Goal: Check status: Check status

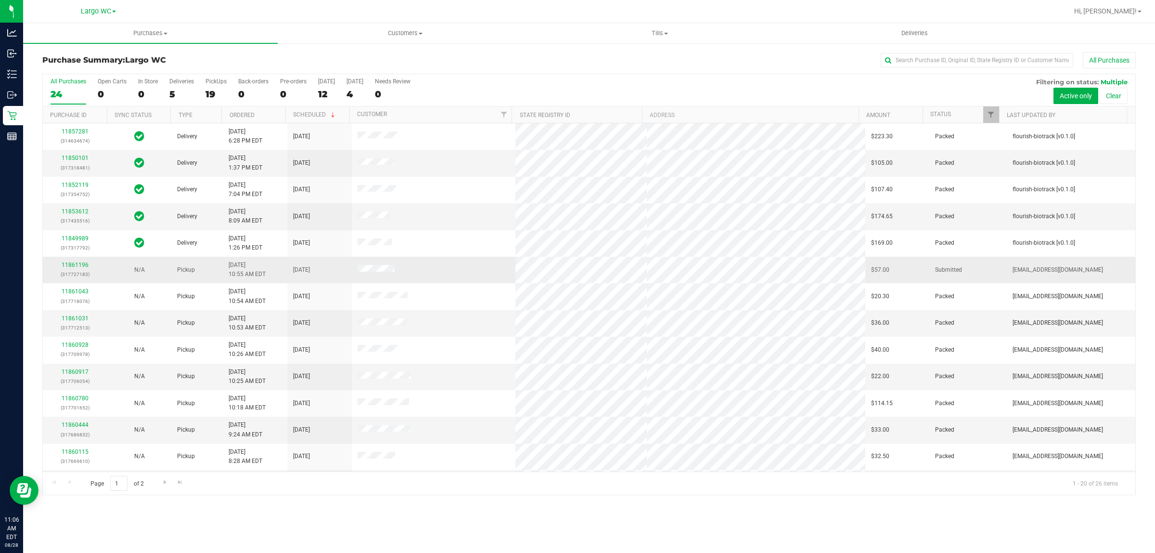
drag, startPoint x: 349, startPoint y: 270, endPoint x: 406, endPoint y: 266, distance: 57.0
click at [402, 266] on tr "11861196 (317727183) N/A Pickup [DATE] 10:55 AM EDT 8/28/2025 $57.00 Submitted …" at bounding box center [589, 270] width 1093 height 26
click at [431, 265] on td at bounding box center [434, 270] width 164 height 26
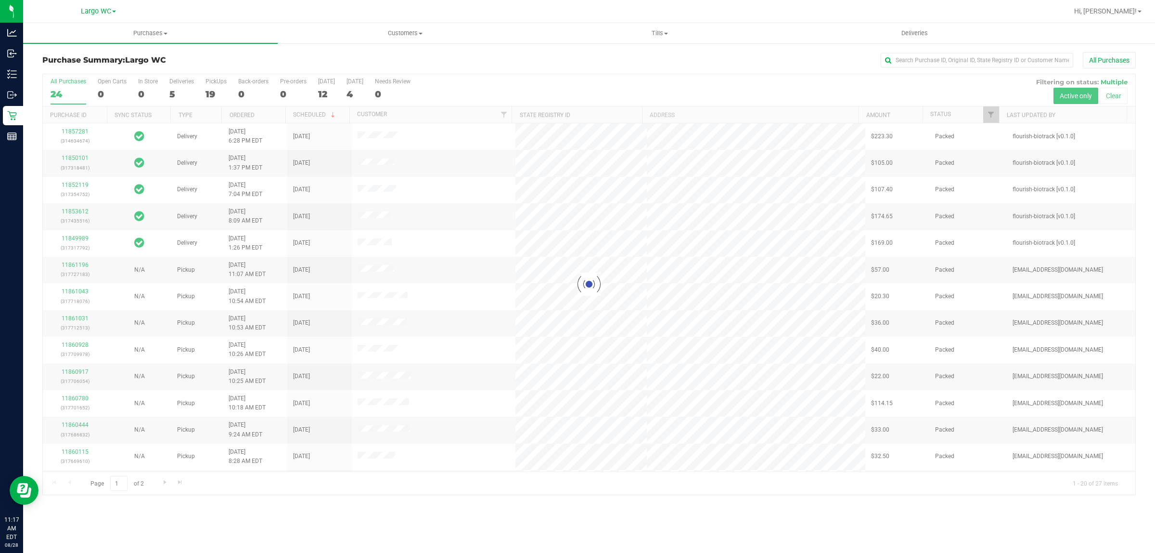
click at [131, 92] on div at bounding box center [589, 284] width 1093 height 420
click at [141, 92] on div at bounding box center [589, 284] width 1093 height 420
click at [148, 93] on div at bounding box center [589, 284] width 1093 height 420
click at [143, 114] on link "Sync Status" at bounding box center [133, 115] width 37 height 7
click at [142, 92] on div at bounding box center [589, 284] width 1093 height 420
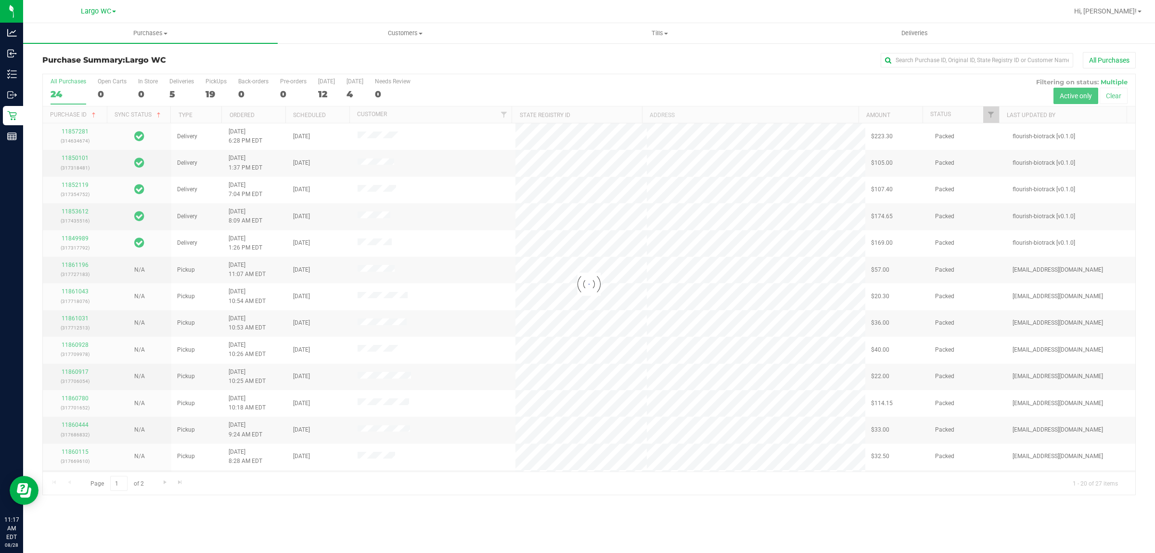
click at [145, 92] on div at bounding box center [589, 284] width 1093 height 420
click at [141, 90] on div at bounding box center [589, 284] width 1093 height 420
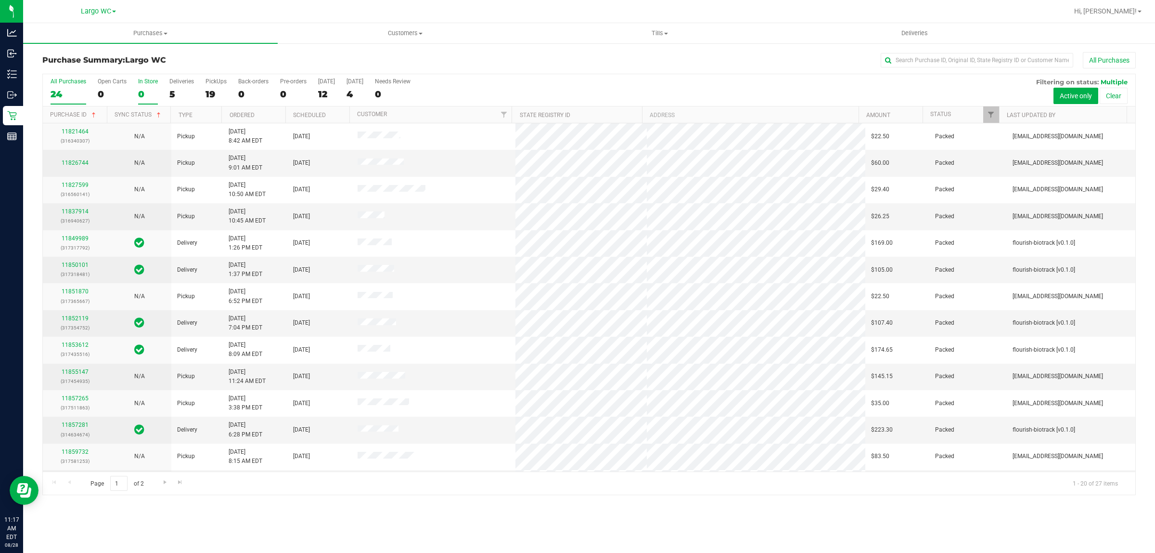
click at [141, 95] on div "0" at bounding box center [148, 94] width 20 height 11
click at [0, 0] on input "In Store 0" at bounding box center [0, 0] width 0 height 0
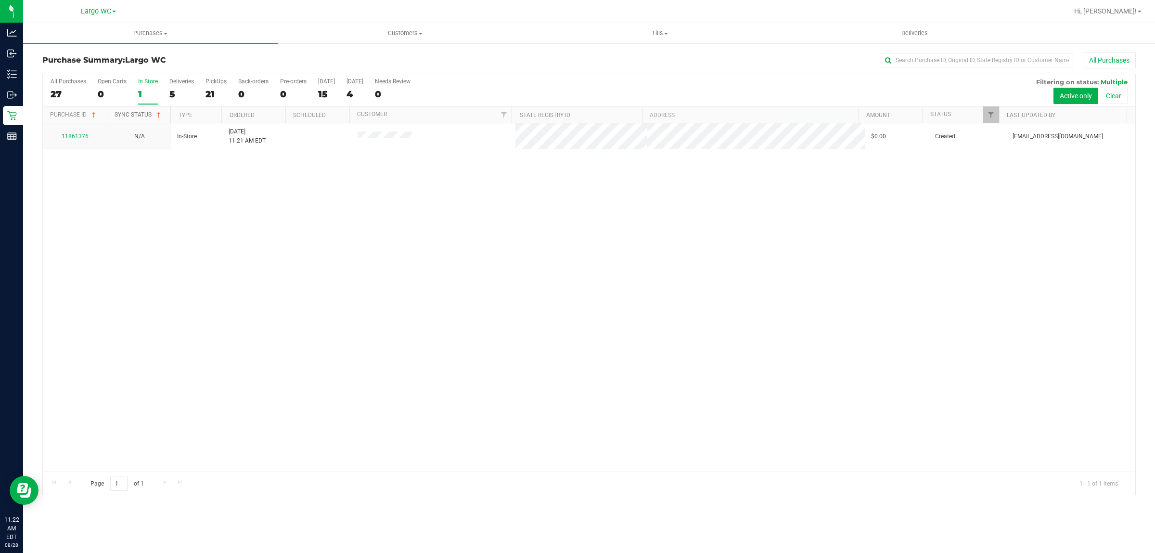
click at [157, 113] on span at bounding box center [159, 115] width 8 height 8
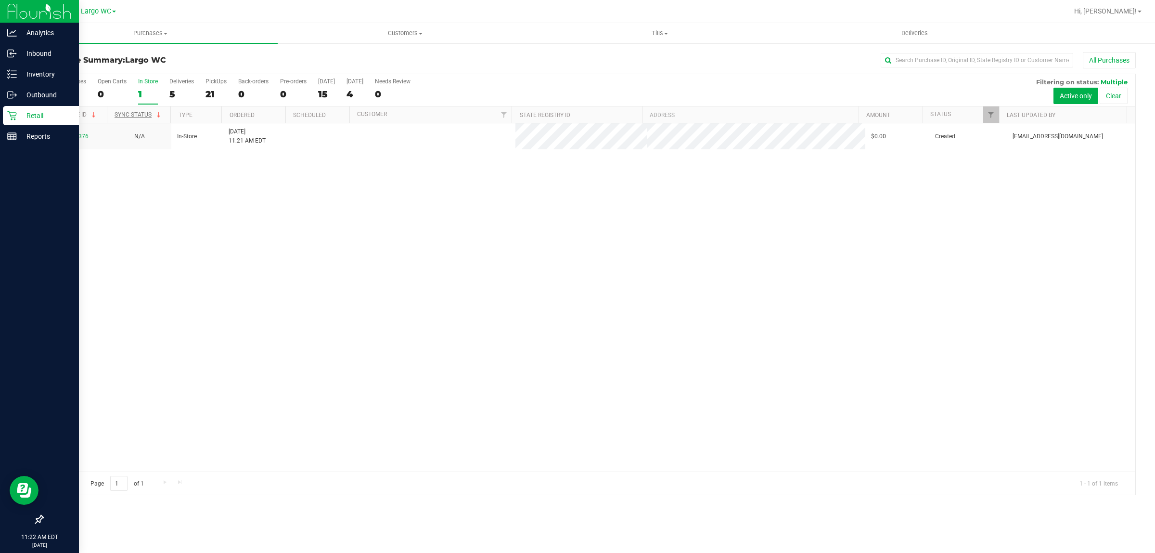
click at [17, 9] on img at bounding box center [39, 11] width 64 height 23
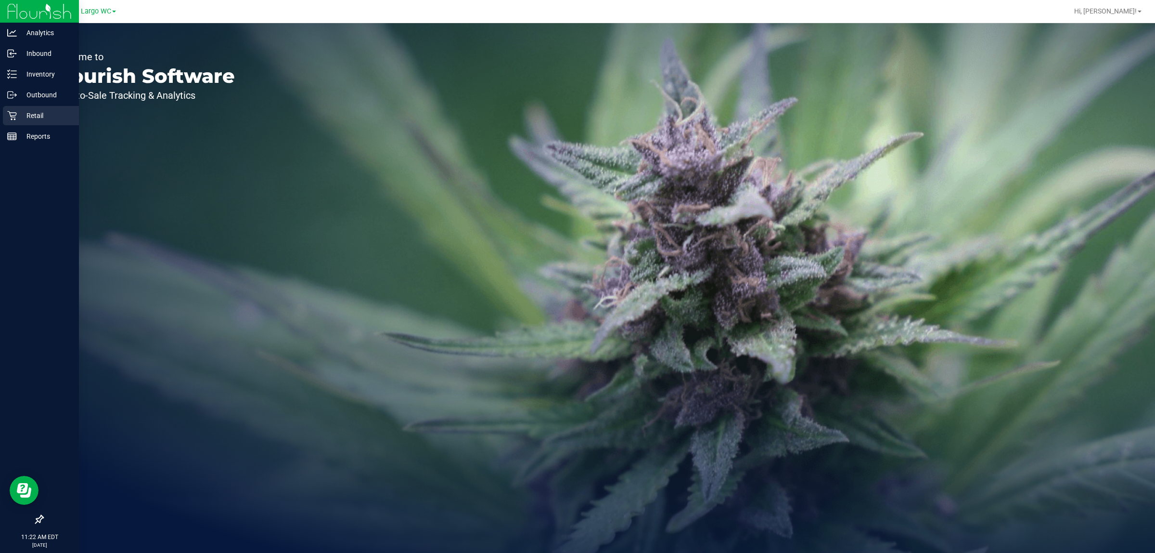
click at [23, 114] on p "Retail" at bounding box center [46, 116] width 58 height 12
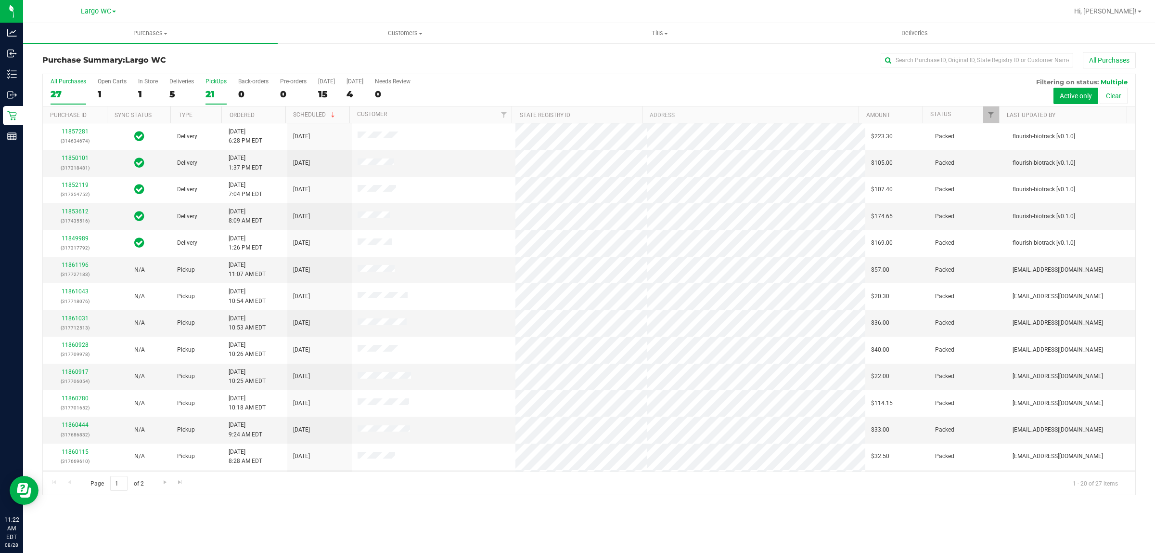
click at [214, 95] on div "21" at bounding box center [216, 94] width 21 height 11
click at [0, 0] on input "PickUps 21" at bounding box center [0, 0] width 0 height 0
click at [155, 88] on label "In Store 1" at bounding box center [148, 91] width 20 height 26
click at [0, 0] on input "In Store 1" at bounding box center [0, 0] width 0 height 0
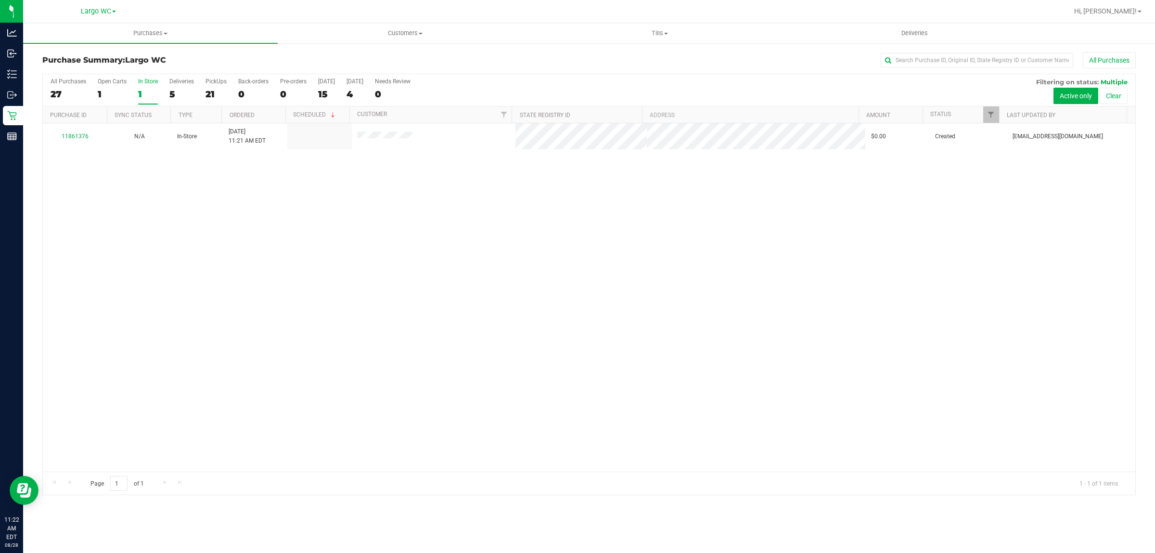
drag, startPoint x: 354, startPoint y: 142, endPoint x: 431, endPoint y: 167, distance: 80.5
click at [443, 142] on td at bounding box center [434, 136] width 164 height 26
click at [424, 172] on div "11861376 N/A In-Store [DATE] 11:21 AM EDT $0.00 Created [EMAIL_ADDRESS][DOMAIN_…" at bounding box center [589, 297] width 1093 height 348
click at [145, 82] on div "In Store" at bounding box center [148, 81] width 20 height 7
click at [0, 0] on input "In Store 1" at bounding box center [0, 0] width 0 height 0
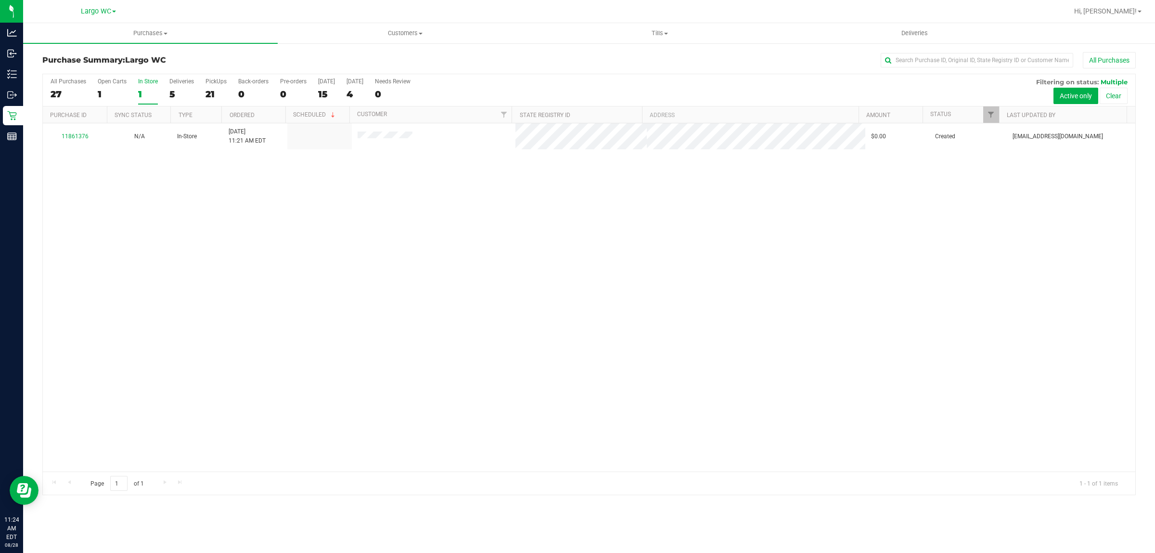
click at [152, 95] on div "1" at bounding box center [148, 94] width 20 height 11
click at [0, 0] on input "In Store 1" at bounding box center [0, 0] width 0 height 0
click at [149, 96] on div "1" at bounding box center [148, 94] width 20 height 11
click at [0, 0] on input "In Store 1" at bounding box center [0, 0] width 0 height 0
click at [142, 89] on div "1" at bounding box center [148, 94] width 20 height 11
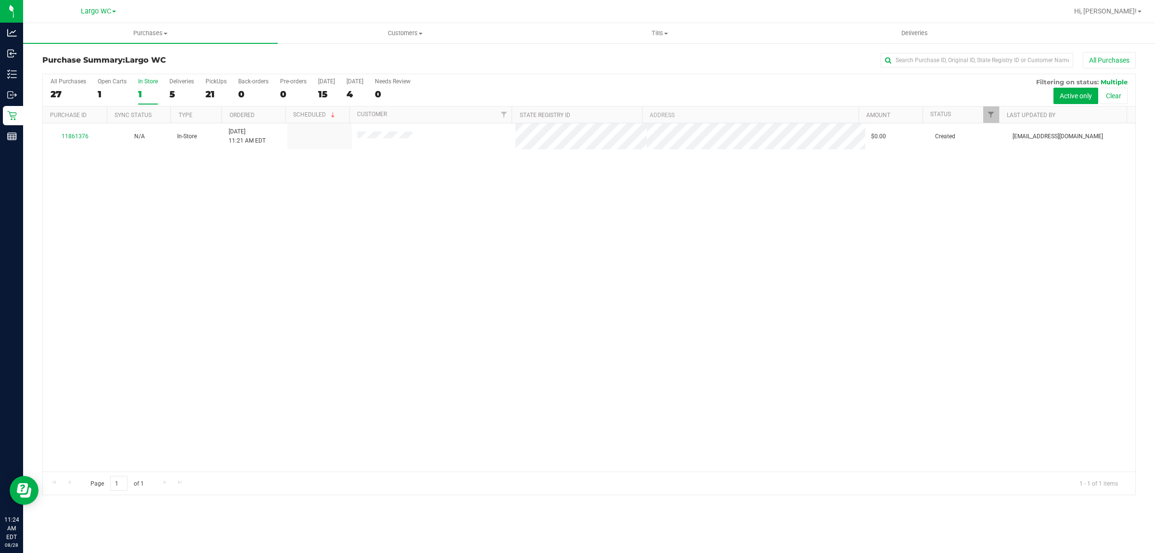
click at [0, 0] on input "In Store 1" at bounding box center [0, 0] width 0 height 0
drag, startPoint x: 216, startPoint y: 194, endPoint x: 232, endPoint y: 214, distance: 25.7
click at [217, 195] on div at bounding box center [589, 284] width 1093 height 420
drag, startPoint x: 675, startPoint y: 409, endPoint x: 669, endPoint y: 394, distance: 16.6
click at [675, 405] on div "11861376 N/A In-Store [DATE] 11:21 AM EDT $131.30 Created [EMAIL_ADDRESS][DOMAI…" at bounding box center [589, 297] width 1093 height 348
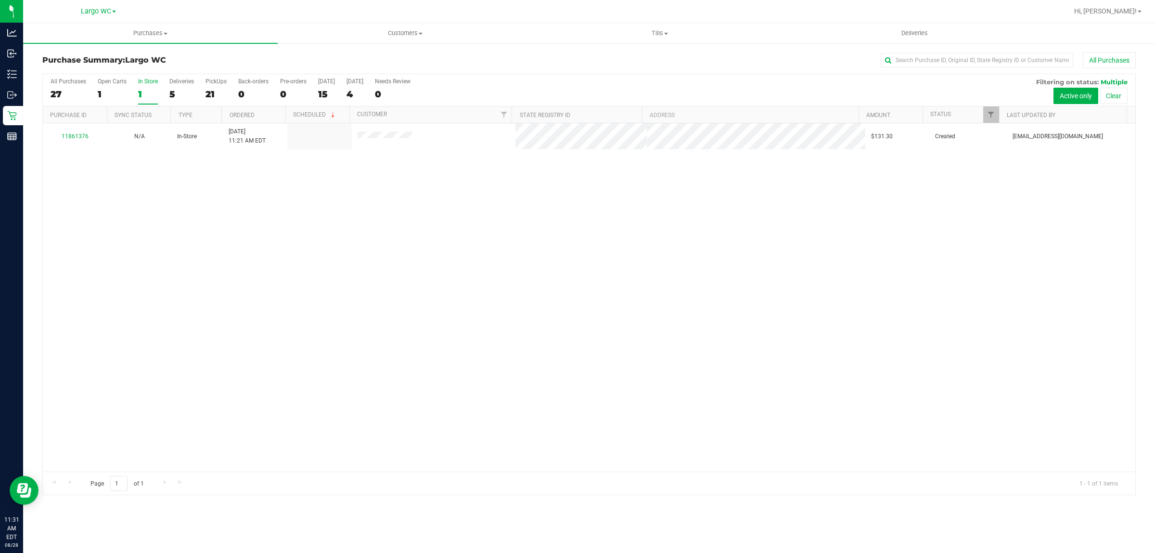
click at [651, 311] on div "11861376 N/A In-Store [DATE] 11:21 AM EDT $131.30 Created [EMAIL_ADDRESS][DOMAI…" at bounding box center [589, 297] width 1093 height 348
click at [141, 91] on div "1" at bounding box center [148, 94] width 20 height 11
click at [0, 0] on input "In Store 1" at bounding box center [0, 0] width 0 height 0
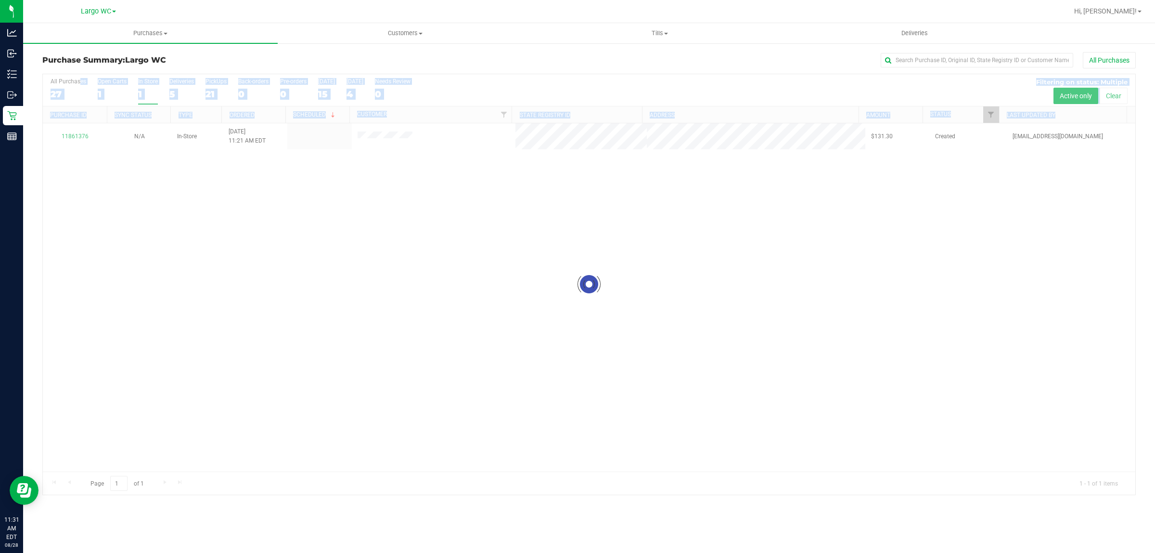
drag, startPoint x: 322, startPoint y: 142, endPoint x: 506, endPoint y: 155, distance: 185.3
click at [490, 227] on div "11861376 N/A In-Store [DATE] 11:21 AM EDT $131.30 Created [EMAIL_ADDRESS][DOMAI…" at bounding box center [589, 297] width 1093 height 348
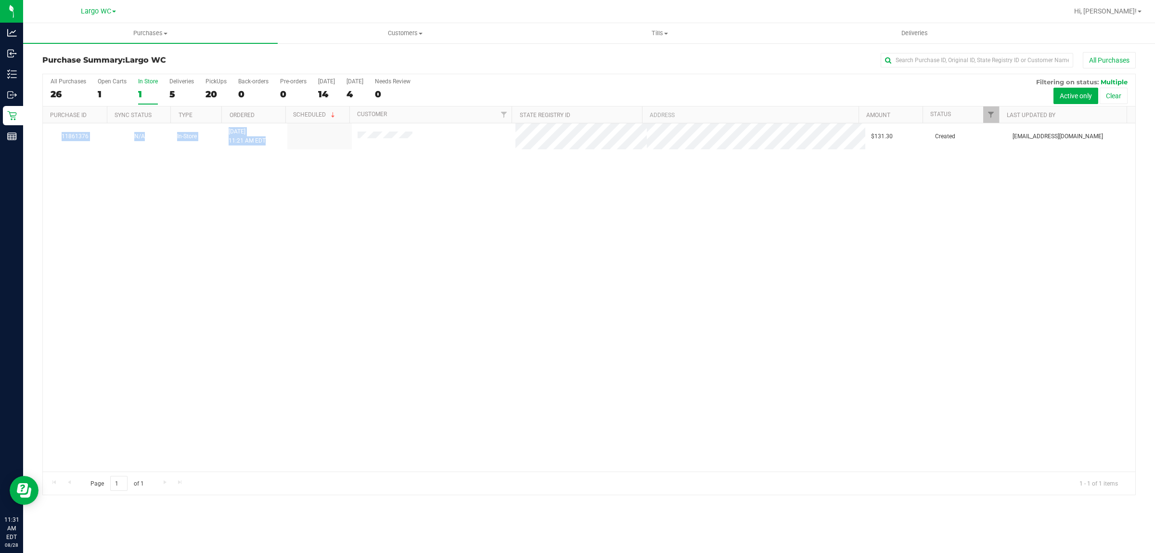
drag, startPoint x: 342, startPoint y: 152, endPoint x: 432, endPoint y: 160, distance: 89.9
click at [424, 142] on div "11861376 N/A In-Store [DATE] 11:21 AM EDT $131.30 Created [EMAIL_ADDRESS][DOMAI…" at bounding box center [589, 297] width 1093 height 348
click at [432, 165] on div "11861376 N/A In-Store [DATE] 11:21 AM EDT $131.30 Created [EMAIL_ADDRESS][DOMAI…" at bounding box center [589, 297] width 1093 height 348
drag, startPoint x: 694, startPoint y: 305, endPoint x: 673, endPoint y: 304, distance: 20.7
click at [694, 305] on div "11861376 N/A In-Store [DATE] 11:36 AM EDT 8/28/2025 $151.60 Packed [EMAIL_ADDRE…" at bounding box center [589, 297] width 1093 height 348
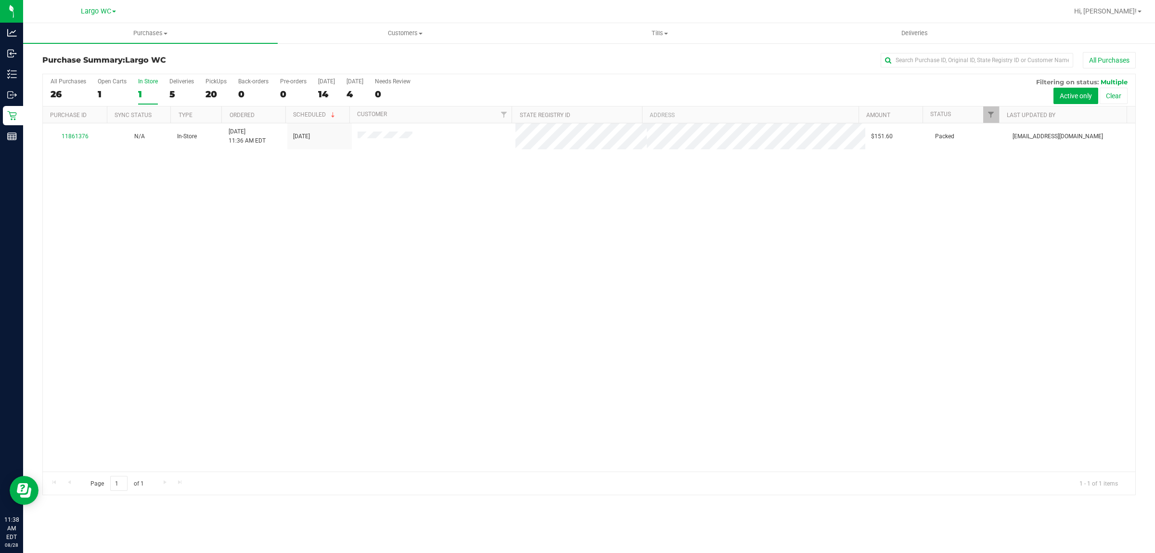
click at [205, 90] on div "All Purchases 26 Open Carts 1 In Store 1 Deliveries 5 PickUps 20 Back-orders 0 …" at bounding box center [589, 90] width 1093 height 32
click at [214, 90] on div "20" at bounding box center [216, 94] width 21 height 11
click at [0, 0] on input "PickUps 20" at bounding box center [0, 0] width 0 height 0
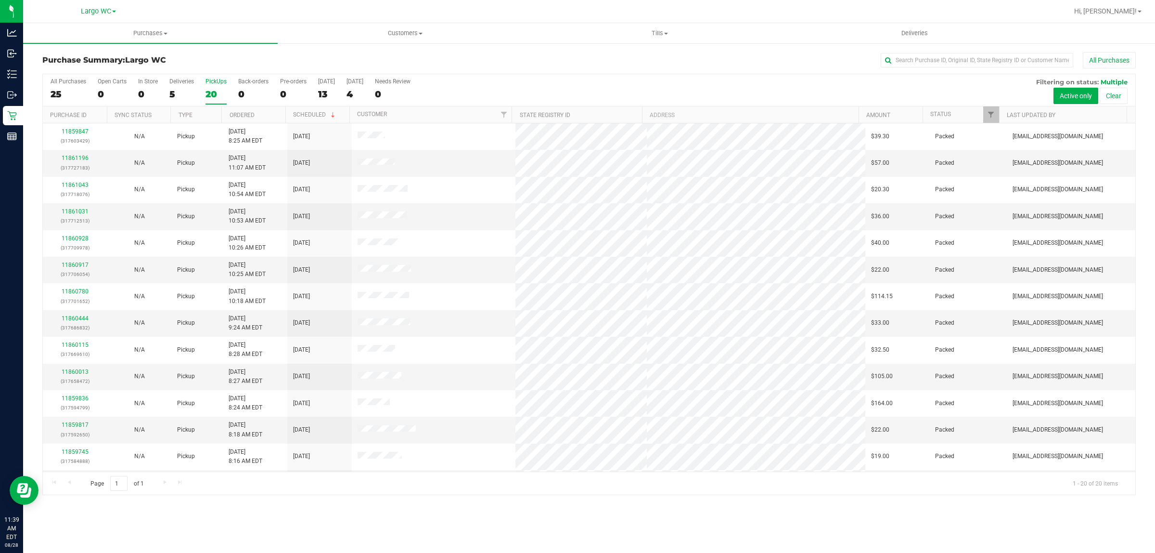
click at [218, 92] on div "20" at bounding box center [216, 94] width 21 height 11
click at [0, 0] on input "PickUps 20" at bounding box center [0, 0] width 0 height 0
click at [154, 94] on div "0" at bounding box center [148, 94] width 20 height 11
click at [0, 0] on input "In Store 0" at bounding box center [0, 0] width 0 height 0
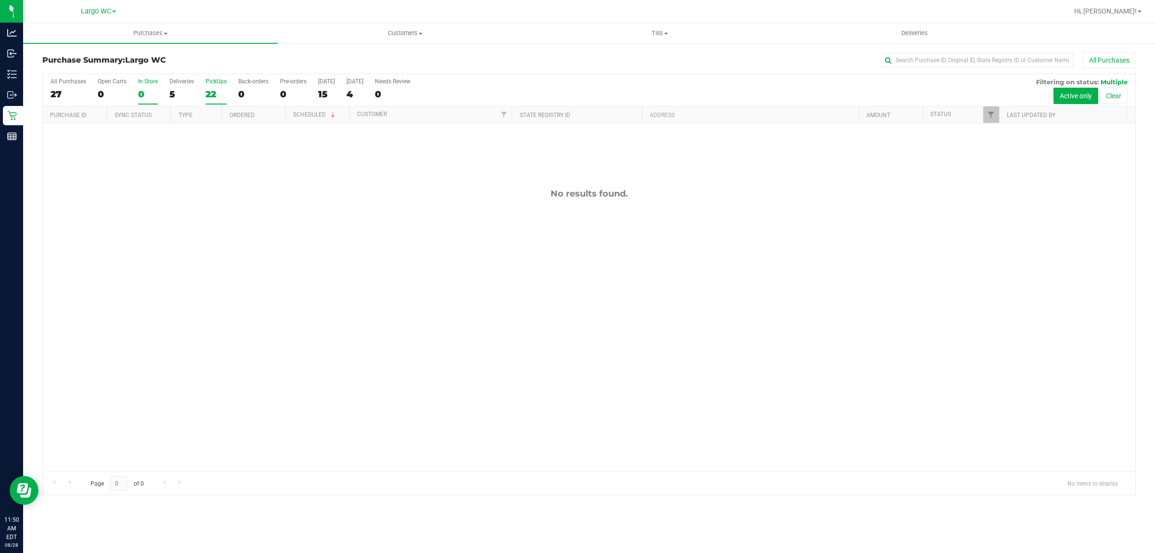
click at [217, 94] on div "22" at bounding box center [216, 94] width 21 height 11
click at [0, 0] on input "PickUps 22" at bounding box center [0, 0] width 0 height 0
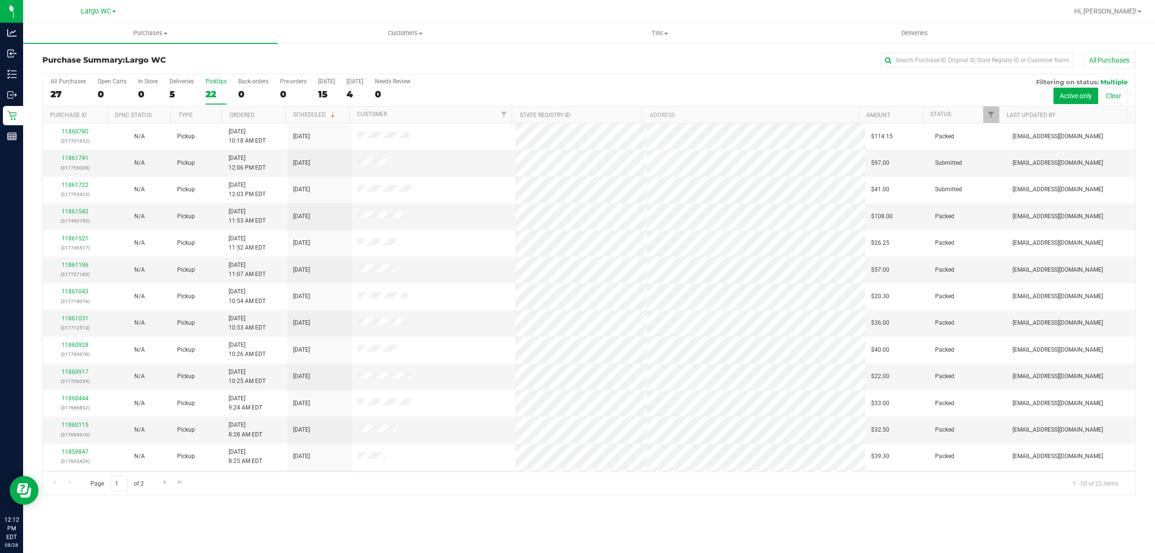
click at [208, 78] on div "PickUps" at bounding box center [216, 81] width 21 height 7
click at [0, 0] on input "PickUps 22" at bounding box center [0, 0] width 0 height 0
click at [215, 89] on div "22" at bounding box center [216, 94] width 21 height 11
click at [0, 0] on input "PickUps 22" at bounding box center [0, 0] width 0 height 0
drag, startPoint x: 295, startPoint y: 155, endPoint x: 328, endPoint y: 157, distance: 32.8
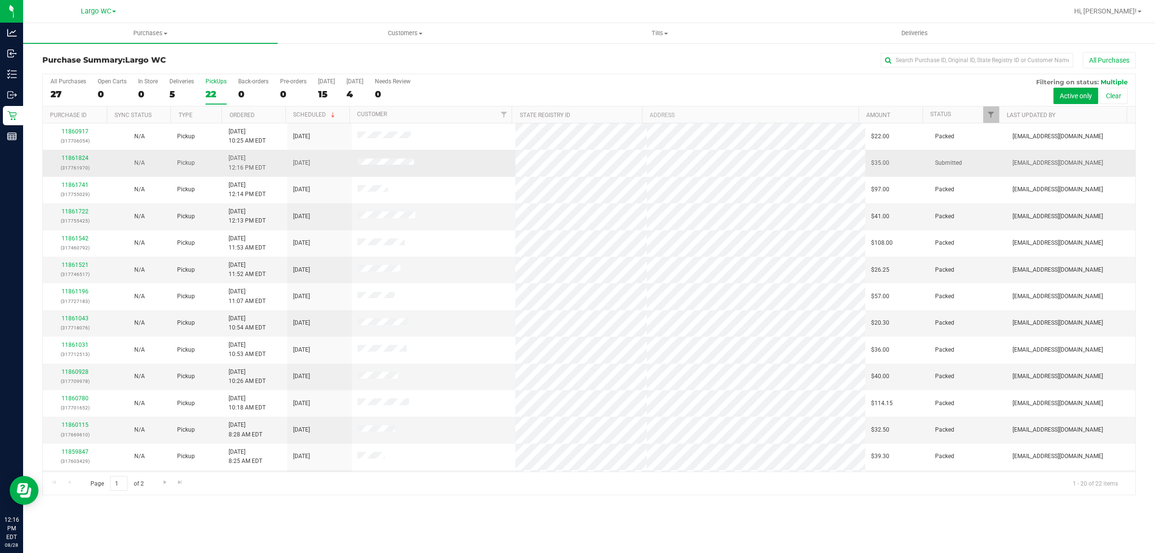
click at [328, 157] on td "[DATE]" at bounding box center [319, 163] width 64 height 26
click at [309, 174] on td "[DATE]" at bounding box center [319, 163] width 64 height 26
drag, startPoint x: 293, startPoint y: 162, endPoint x: 331, endPoint y: 160, distance: 38.1
click at [331, 160] on td "[DATE]" at bounding box center [319, 163] width 64 height 26
click at [329, 164] on td "[DATE]" at bounding box center [319, 163] width 64 height 26
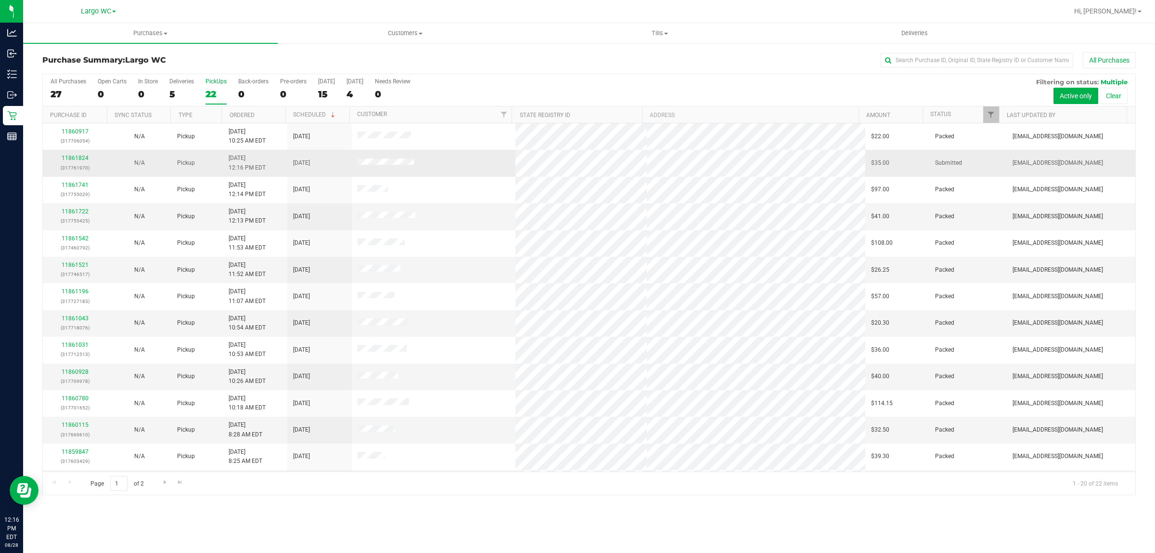
drag, startPoint x: 287, startPoint y: 161, endPoint x: 330, endPoint y: 171, distance: 43.9
click at [330, 171] on td "[DATE]" at bounding box center [319, 163] width 64 height 26
click at [151, 86] on label "In Store 0" at bounding box center [148, 91] width 20 height 26
click at [0, 0] on input "In Store 0" at bounding box center [0, 0] width 0 height 0
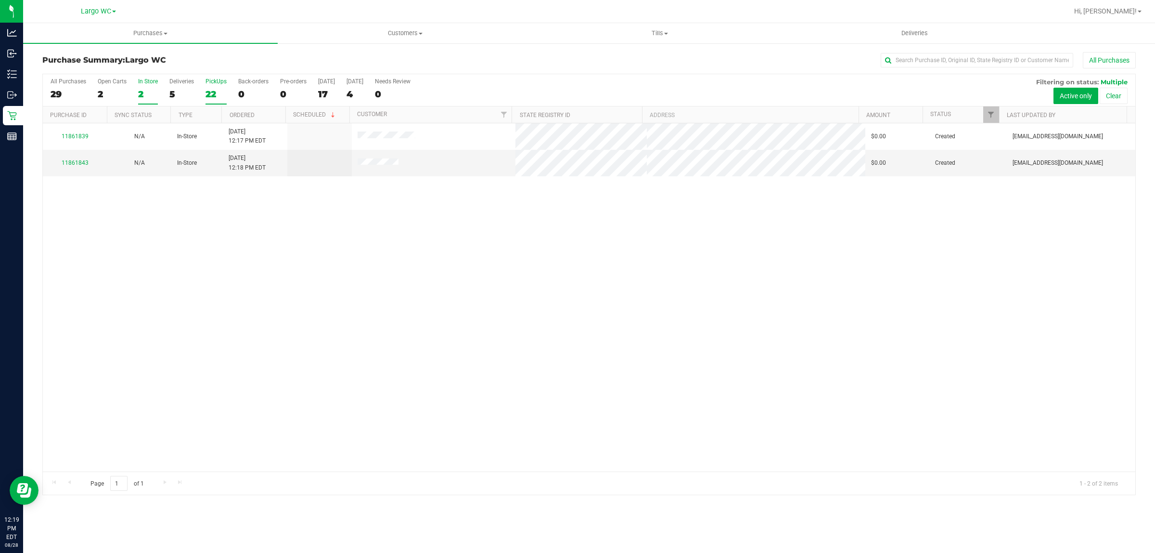
click at [218, 96] on div "22" at bounding box center [216, 94] width 21 height 11
click at [0, 0] on input "PickUps 22" at bounding box center [0, 0] width 0 height 0
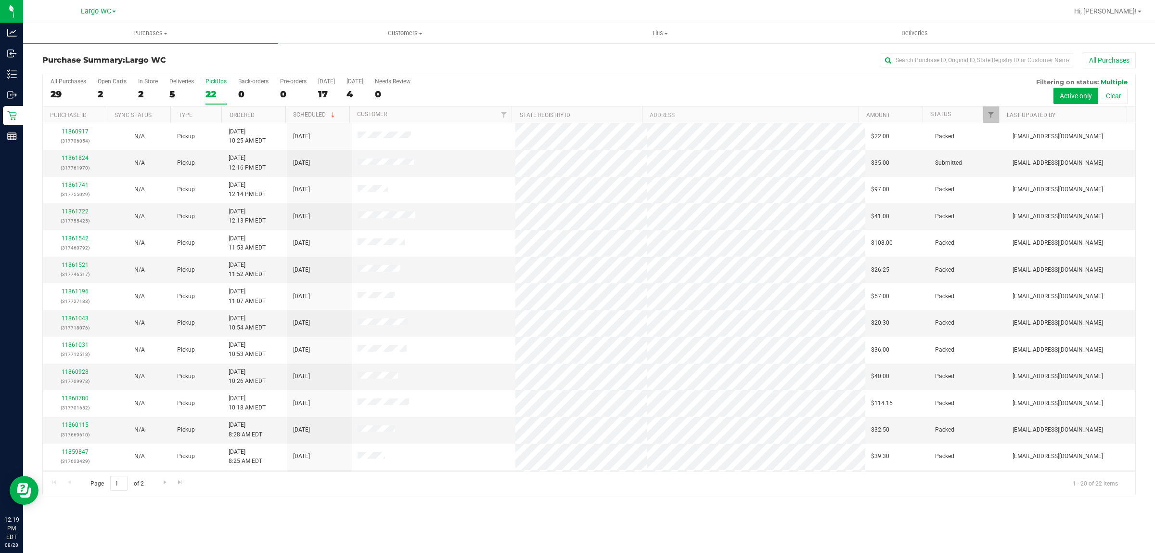
click at [221, 91] on div "22" at bounding box center [216, 94] width 21 height 11
click at [0, 0] on input "PickUps 22" at bounding box center [0, 0] width 0 height 0
click at [148, 87] on label "In Store 2" at bounding box center [148, 91] width 20 height 26
click at [0, 0] on input "In Store 2" at bounding box center [0, 0] width 0 height 0
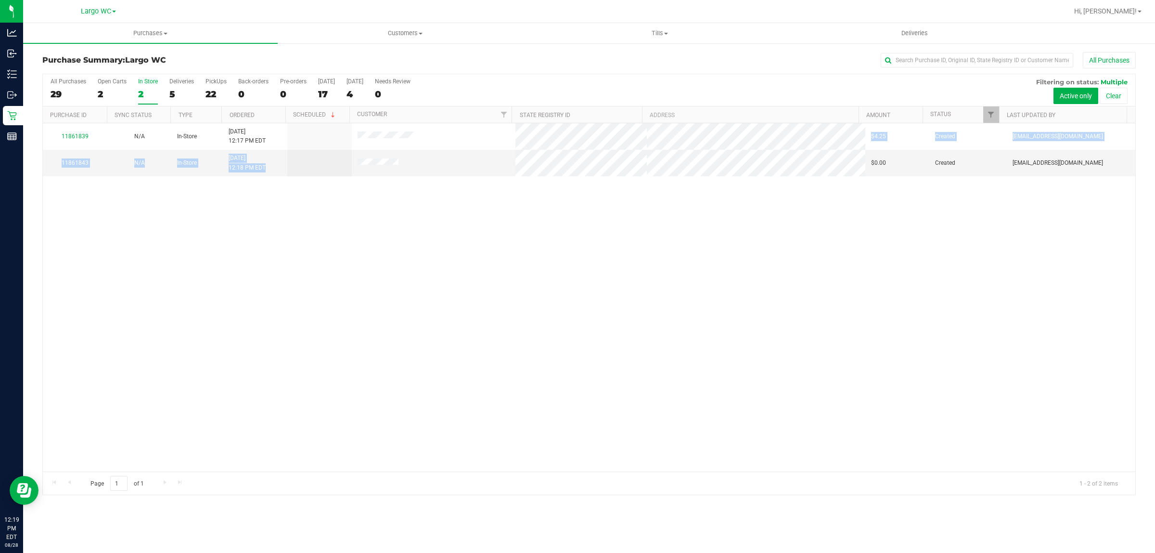
drag, startPoint x: 319, startPoint y: 135, endPoint x: 465, endPoint y: 178, distance: 152.1
click at [465, 178] on div "11861839 N/A In-Store [DATE] 12:17 PM EDT $4.25 Created [EMAIL_ADDRESS][DOMAIN_…" at bounding box center [589, 297] width 1093 height 348
click at [475, 181] on div "11861839 N/A In-Store [DATE] 12:17 PM EDT $4.25 Created [EMAIL_ADDRESS][DOMAIN_…" at bounding box center [589, 297] width 1093 height 348
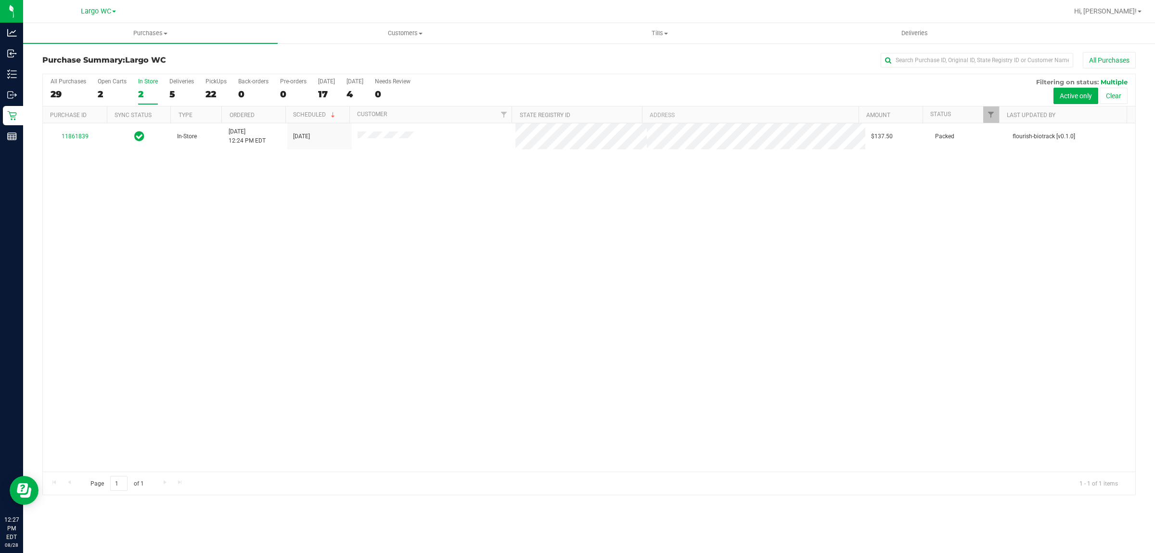
click at [152, 82] on div "In Store" at bounding box center [148, 81] width 20 height 7
click at [0, 0] on input "In Store 2" at bounding box center [0, 0] width 0 height 0
click at [419, 547] on div "Purchases Summary of purchases Fulfillment All purchases Customers All customer…" at bounding box center [589, 287] width 1132 height 529
drag, startPoint x: 607, startPoint y: 348, endPoint x: 599, endPoint y: 347, distance: 7.8
click at [607, 348] on div "No results found." at bounding box center [589, 329] width 1093 height 413
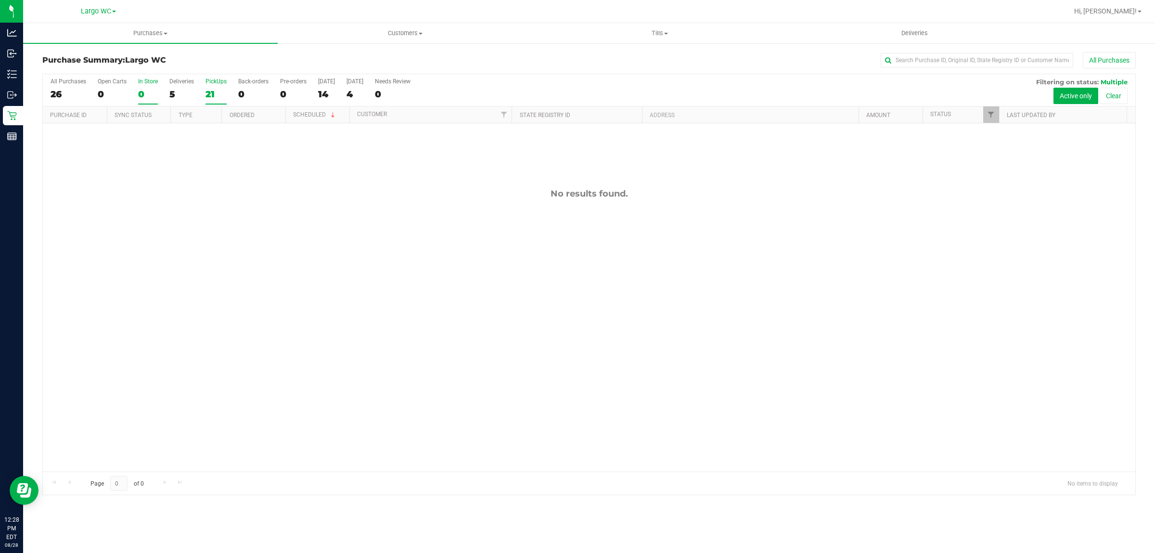
click at [222, 90] on div "21" at bounding box center [216, 94] width 21 height 11
click at [0, 0] on input "PickUps 21" at bounding box center [0, 0] width 0 height 0
click at [271, 43] on retail "Purchases Summary of purchases Fulfillment All purchases Customers All customer…" at bounding box center [589, 263] width 1132 height 481
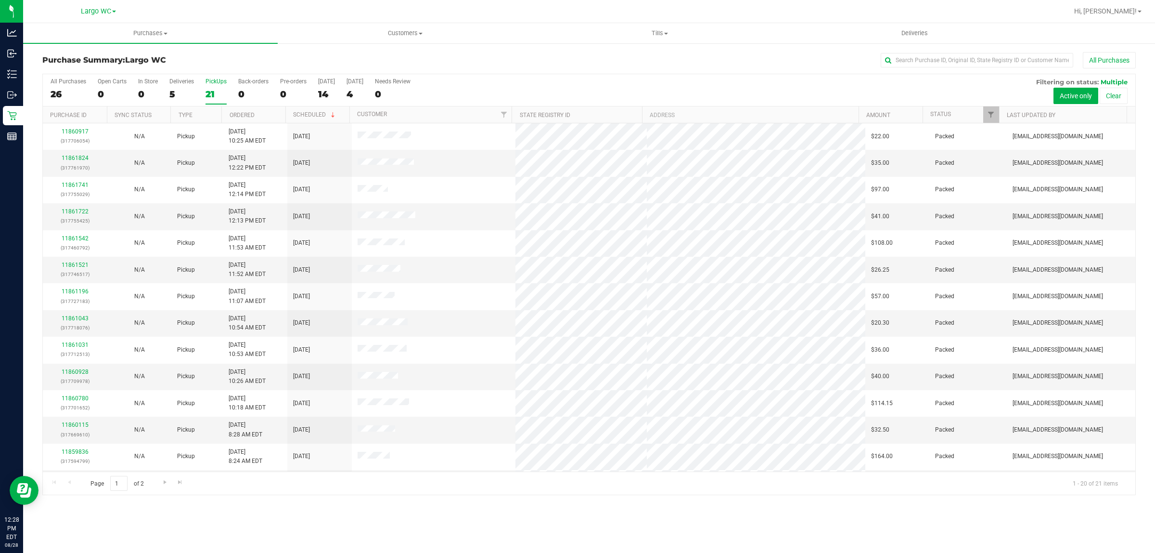
click at [270, 60] on h3 "Purchase Summary: [GEOGRAPHIC_DATA]" at bounding box center [224, 60] width 364 height 9
click at [210, 89] on div "21" at bounding box center [216, 94] width 21 height 11
click at [0, 0] on input "PickUps 21" at bounding box center [0, 0] width 0 height 0
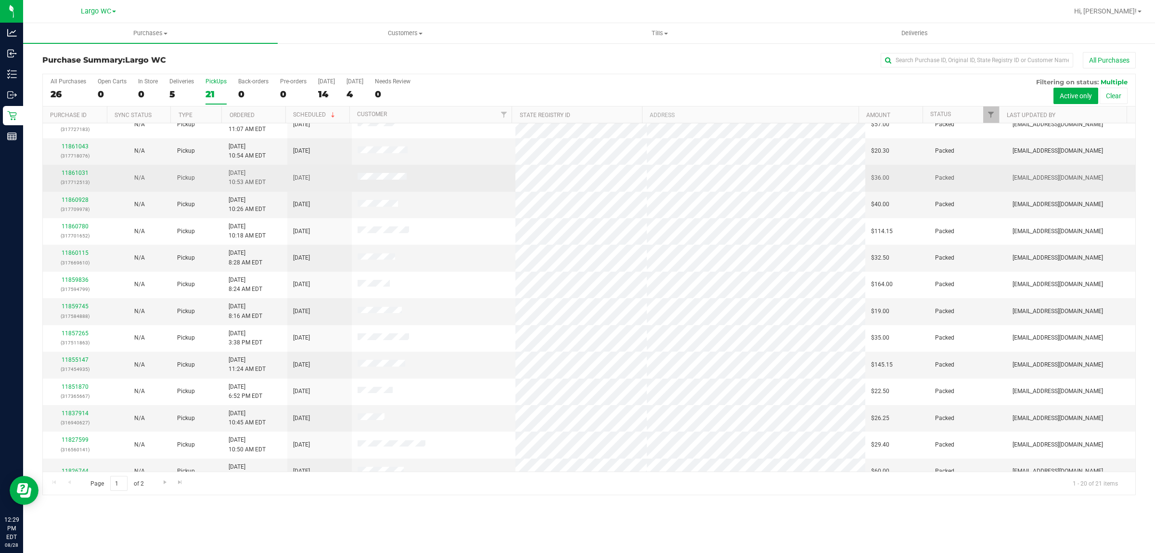
scroll to position [186, 0]
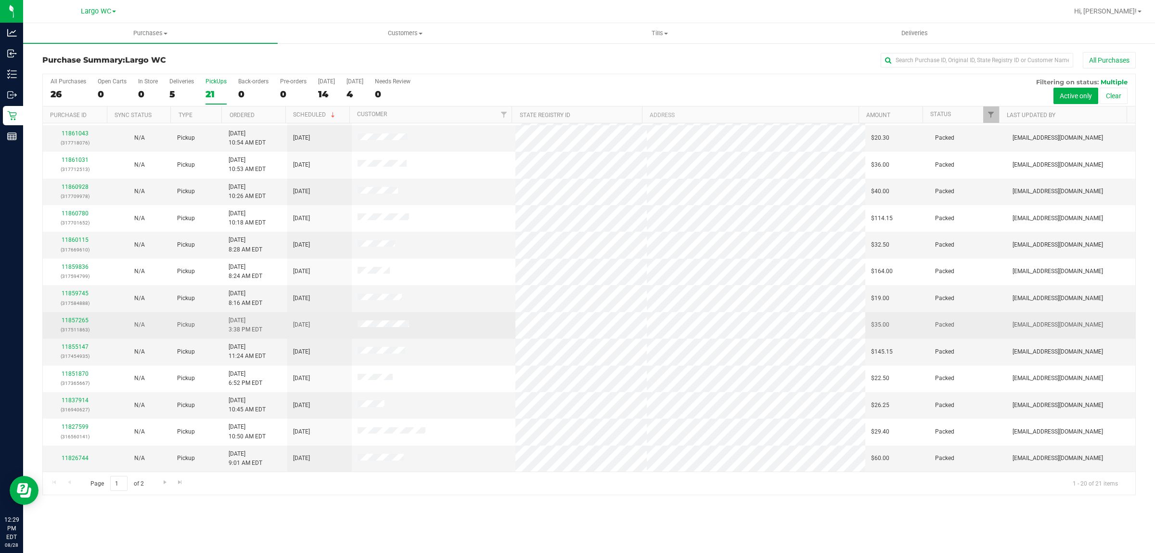
drag, startPoint x: 441, startPoint y: 301, endPoint x: 399, endPoint y: 312, distance: 44.2
click at [443, 302] on td at bounding box center [434, 298] width 164 height 26
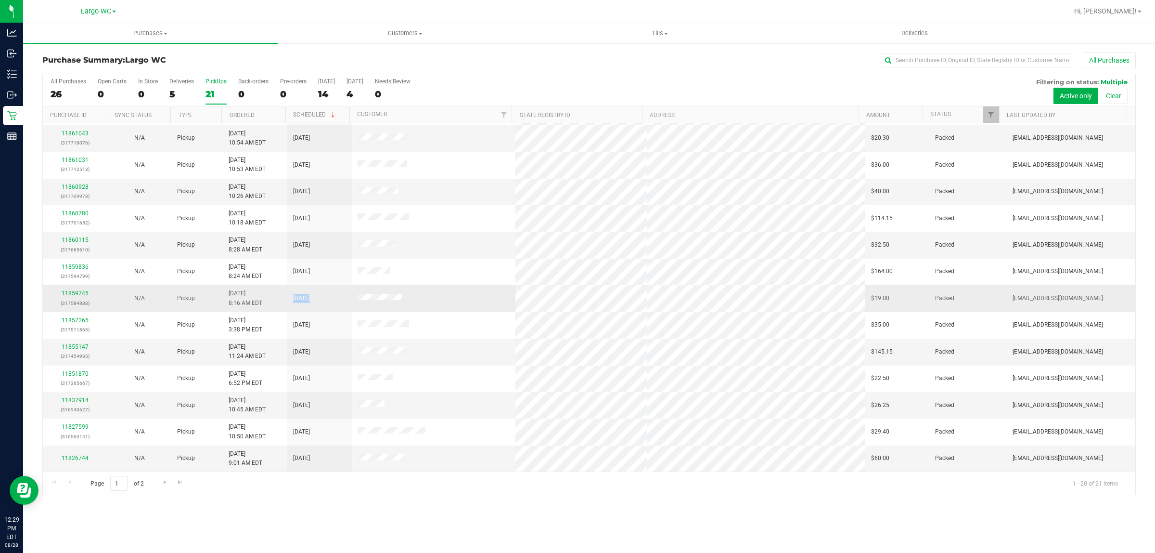
click at [464, 310] on div "All Purchases 26 Open Carts 0 In Store 0 Deliveries 5 PickUps 21 Back-orders 0 …" at bounding box center [589, 284] width 1094 height 421
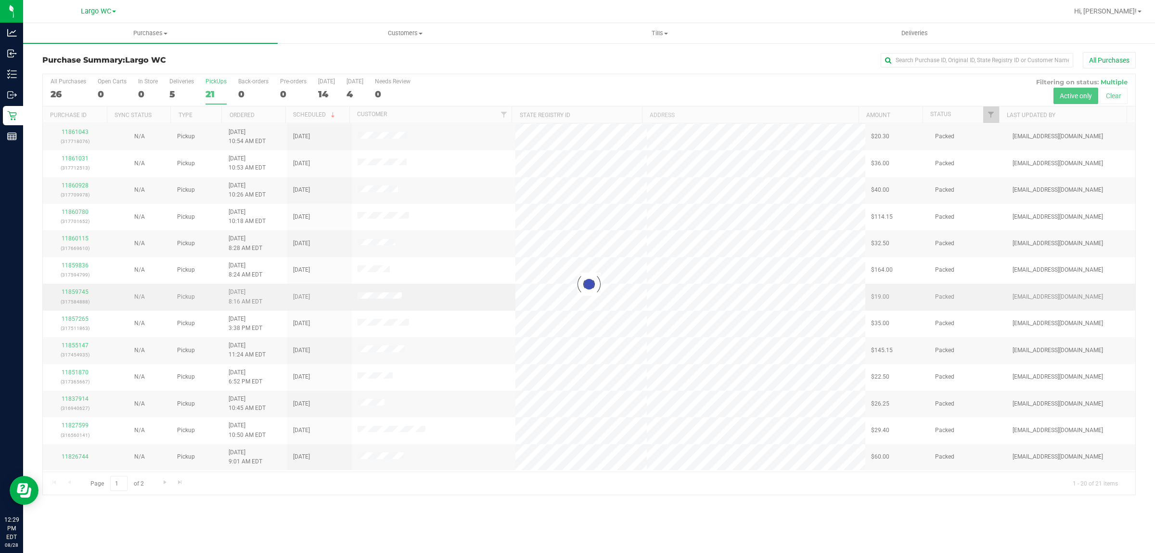
click at [464, 310] on div at bounding box center [589, 284] width 1093 height 420
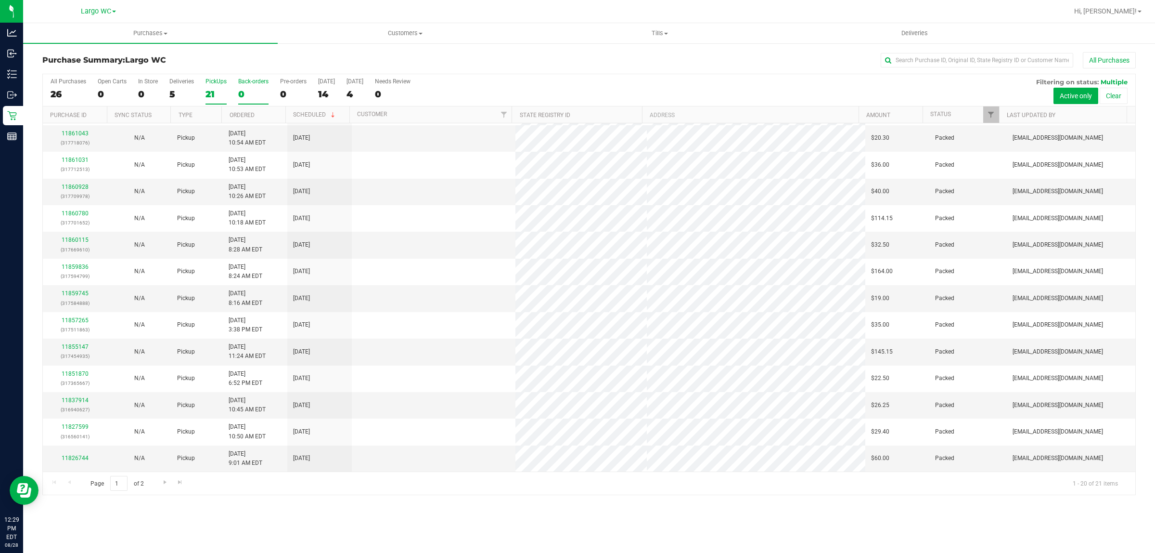
scroll to position [0, 0]
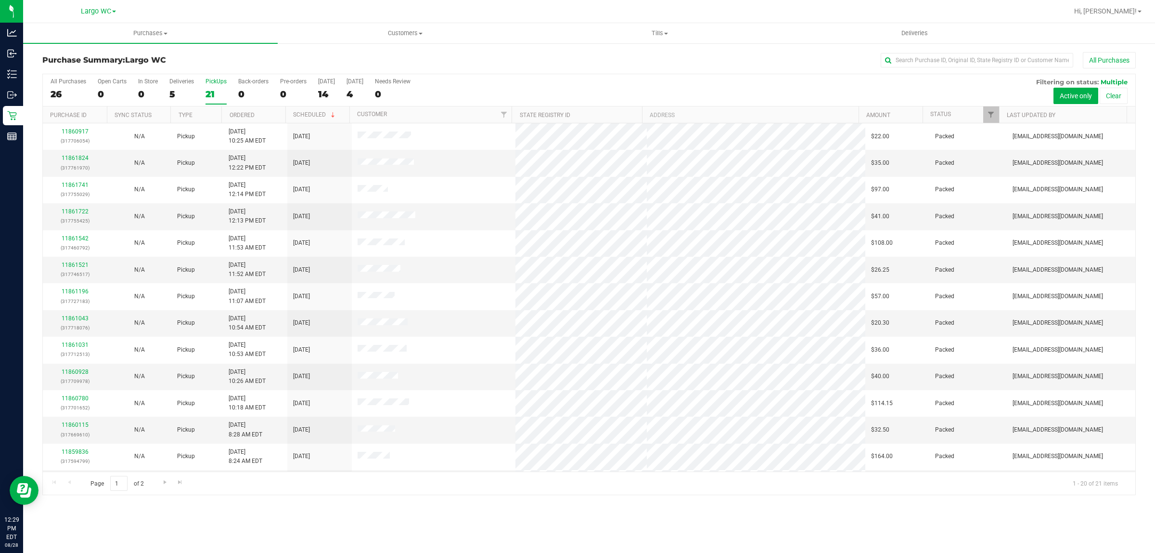
click at [221, 96] on div "21" at bounding box center [216, 94] width 21 height 11
click at [0, 0] on input "PickUps 21" at bounding box center [0, 0] width 0 height 0
click at [221, 59] on h3 "Purchase Summary: [GEOGRAPHIC_DATA]" at bounding box center [224, 60] width 364 height 9
click at [222, 97] on div "21" at bounding box center [216, 94] width 21 height 11
click at [0, 0] on input "PickUps 21" at bounding box center [0, 0] width 0 height 0
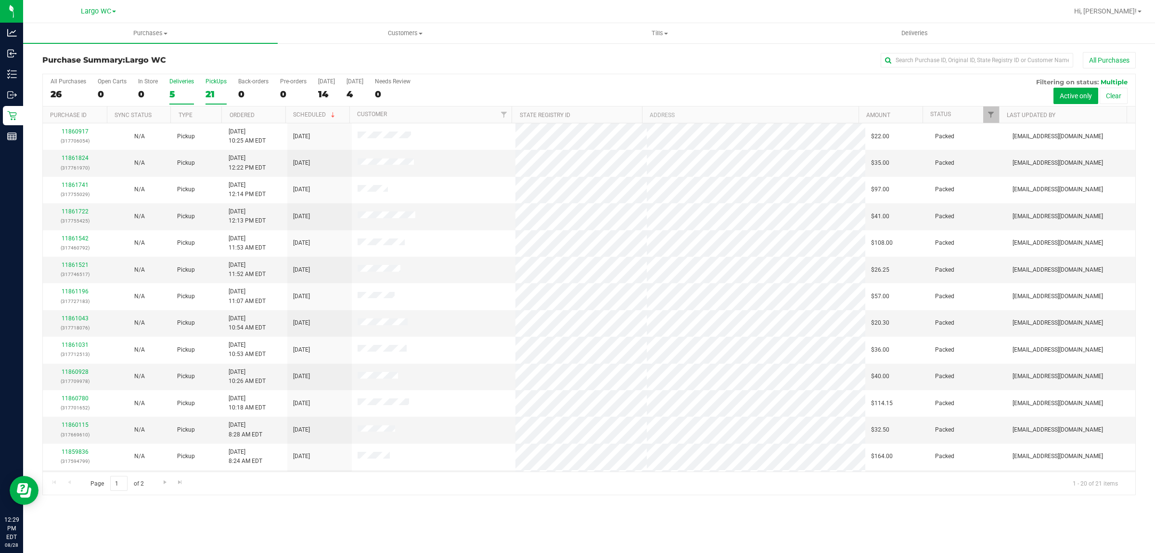
click at [184, 85] on div "Deliveries" at bounding box center [181, 81] width 25 height 7
click at [0, 0] on input "Deliveries 5" at bounding box center [0, 0] width 0 height 0
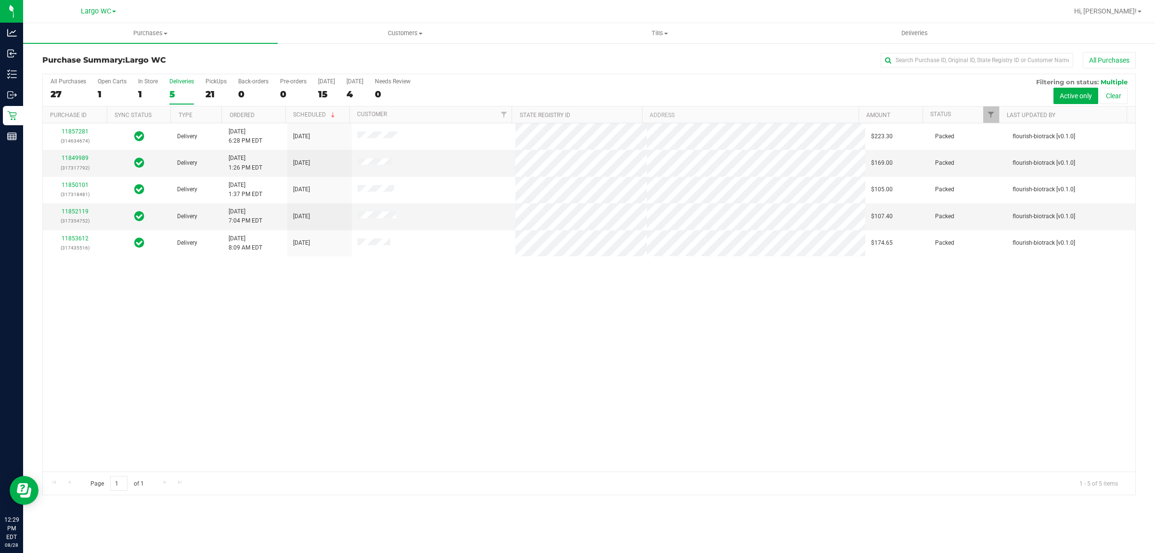
click at [221, 90] on div "21" at bounding box center [216, 94] width 21 height 11
click at [0, 0] on input "PickUps 21" at bounding box center [0, 0] width 0 height 0
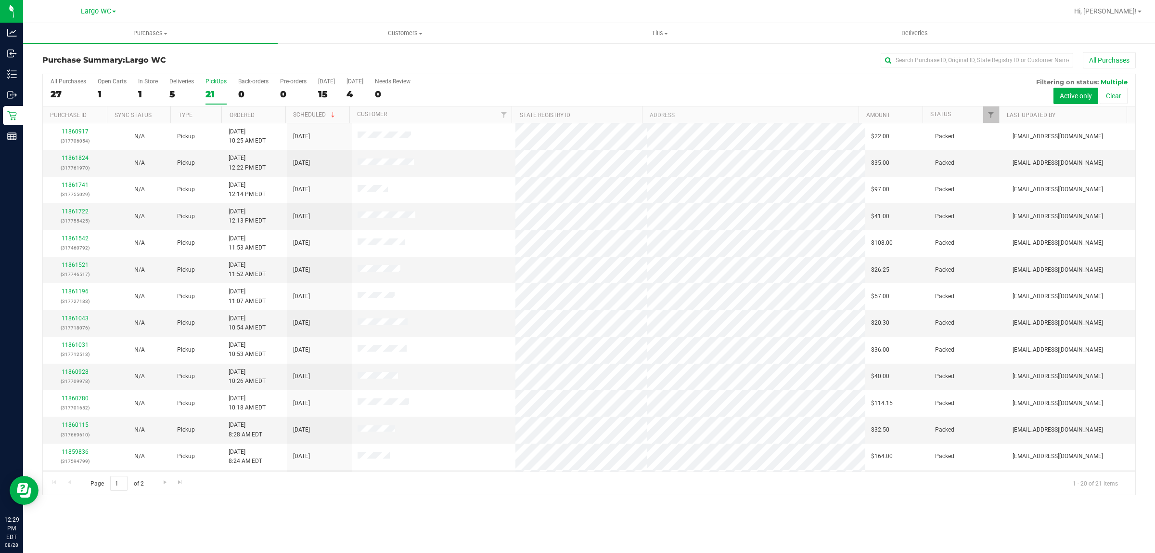
click at [150, 90] on div "1" at bounding box center [148, 94] width 20 height 11
click at [0, 0] on input "In Store 1" at bounding box center [0, 0] width 0 height 0
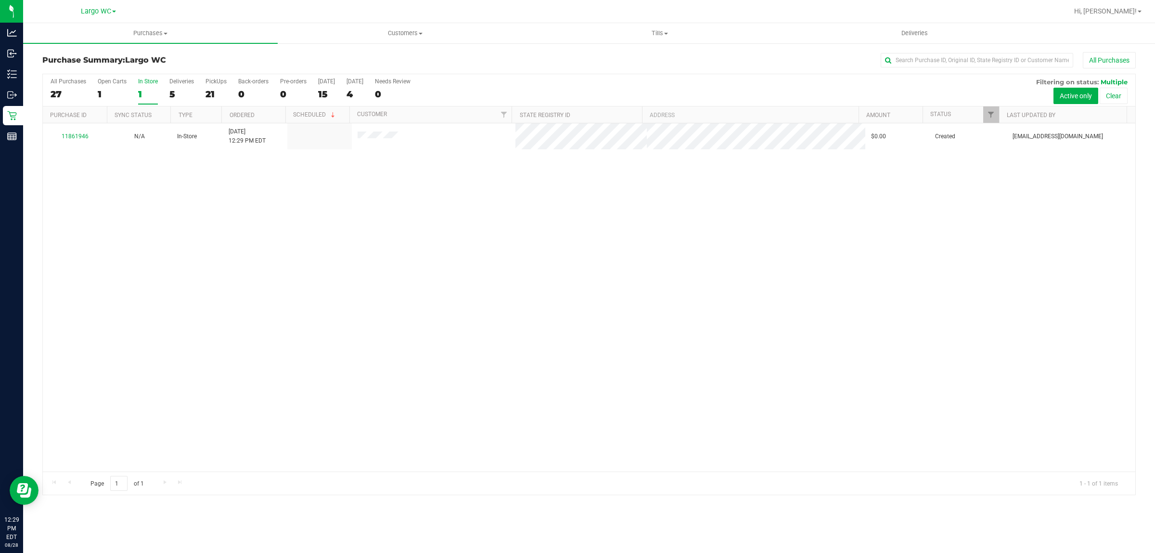
click at [149, 88] on label "In Store 1" at bounding box center [148, 91] width 20 height 26
click at [0, 0] on input "In Store 1" at bounding box center [0, 0] width 0 height 0
click at [146, 88] on label "In Store 1" at bounding box center [148, 91] width 20 height 26
click at [0, 0] on input "In Store 1" at bounding box center [0, 0] width 0 height 0
click at [147, 85] on label "In Store 1" at bounding box center [148, 91] width 20 height 26
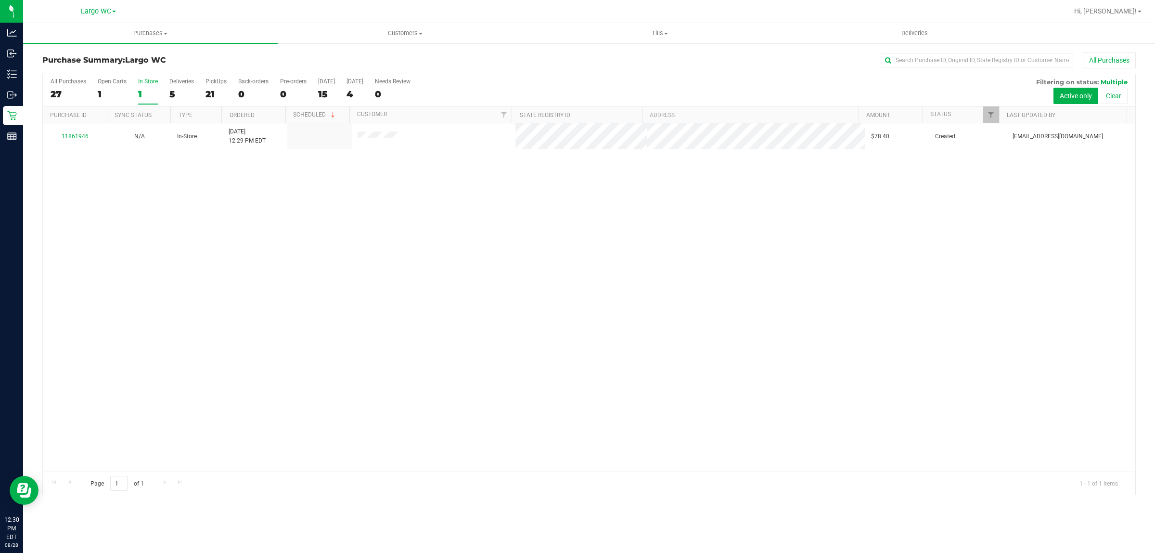
click at [0, 0] on input "In Store 1" at bounding box center [0, 0] width 0 height 0
click at [148, 88] on label "In Store 1" at bounding box center [148, 91] width 20 height 26
click at [0, 0] on input "In Store 1" at bounding box center [0, 0] width 0 height 0
click at [141, 97] on div "1" at bounding box center [148, 94] width 20 height 11
click at [0, 0] on input "In Store 1" at bounding box center [0, 0] width 0 height 0
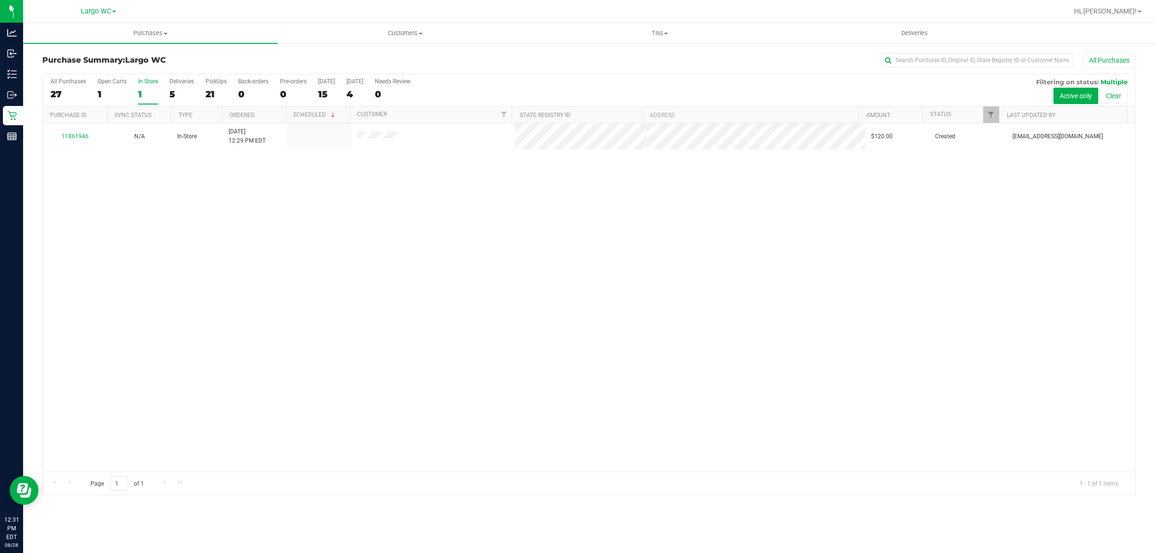
click at [149, 91] on div "1" at bounding box center [148, 94] width 20 height 11
click at [0, 0] on input "In Store 1" at bounding box center [0, 0] width 0 height 0
click at [148, 90] on div "1" at bounding box center [148, 94] width 20 height 11
click at [0, 0] on input "In Store 1" at bounding box center [0, 0] width 0 height 0
click at [149, 87] on label "In Store 1" at bounding box center [148, 91] width 20 height 26
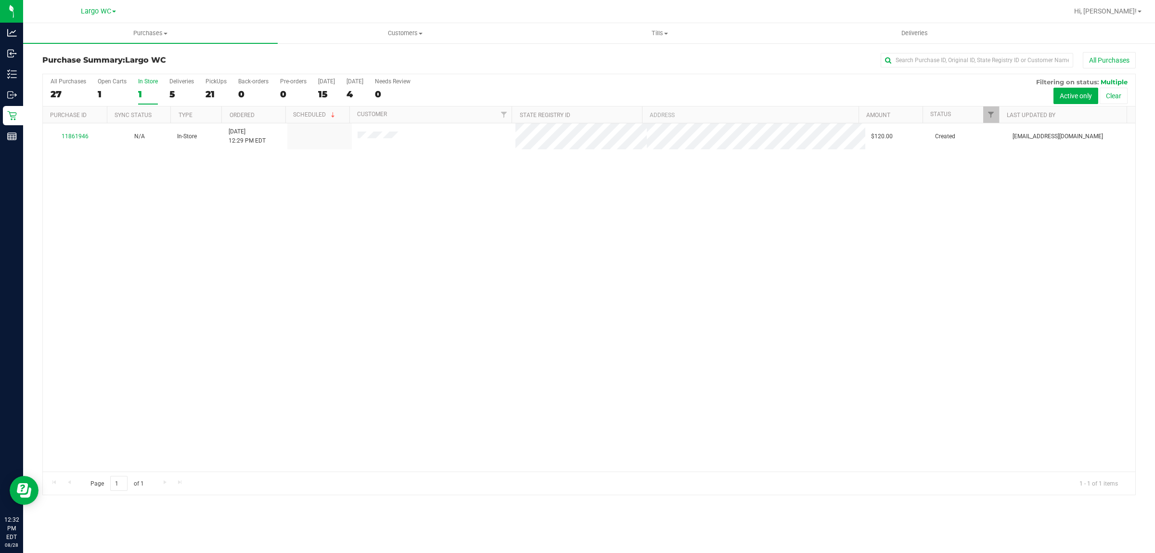
click at [0, 0] on input "In Store 1" at bounding box center [0, 0] width 0 height 0
click at [142, 92] on div "1" at bounding box center [148, 94] width 20 height 11
click at [0, 0] on input "In Store 1" at bounding box center [0, 0] width 0 height 0
click at [143, 96] on div "1" at bounding box center [148, 94] width 20 height 11
click at [0, 0] on input "In Store 1" at bounding box center [0, 0] width 0 height 0
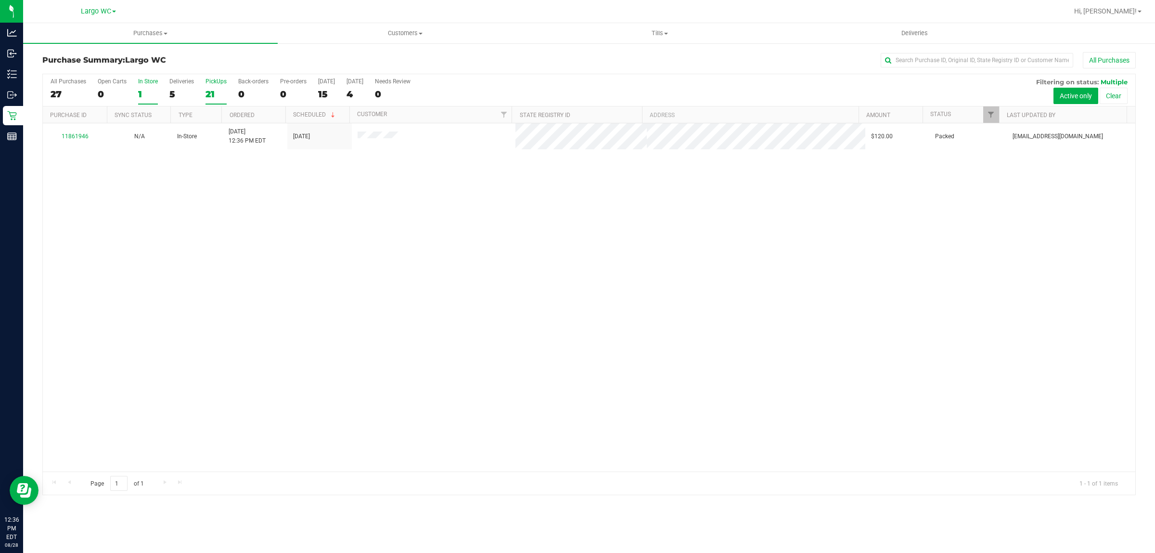
click at [218, 89] on div "21" at bounding box center [216, 94] width 21 height 11
click at [0, 0] on input "PickUps 21" at bounding box center [0, 0] width 0 height 0
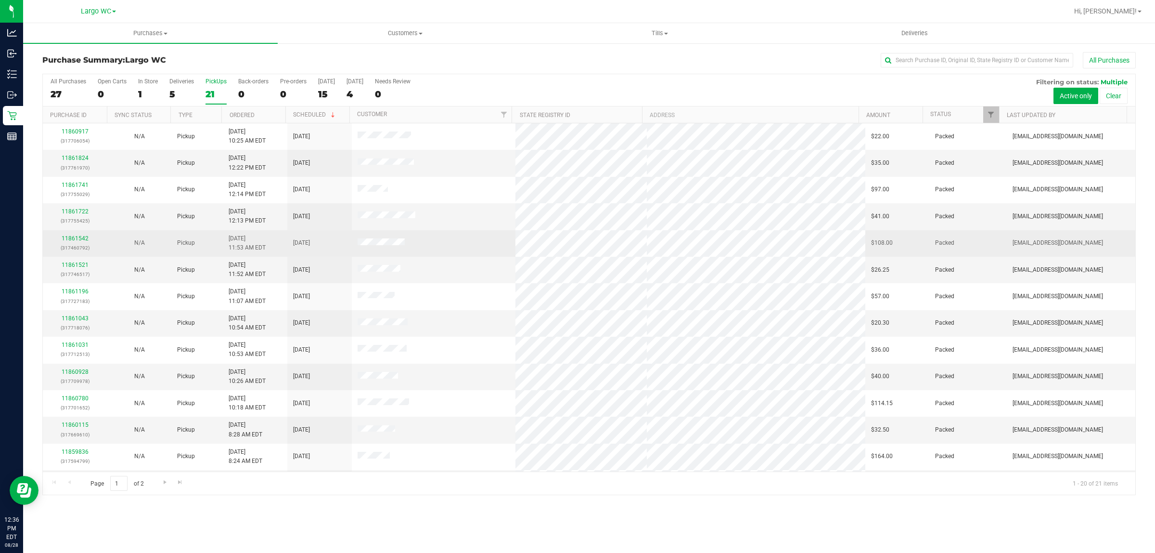
drag, startPoint x: 283, startPoint y: 142, endPoint x: 338, endPoint y: 240, distance: 112.3
click at [338, 240] on tbody "11860917 (317706054) N/A Pickup [DATE] 10:25 AM EDT 8/28/2025 $22.00 Packed [EM…" at bounding box center [589, 389] width 1093 height 533
click at [338, 240] on td "[DATE]" at bounding box center [319, 243] width 64 height 26
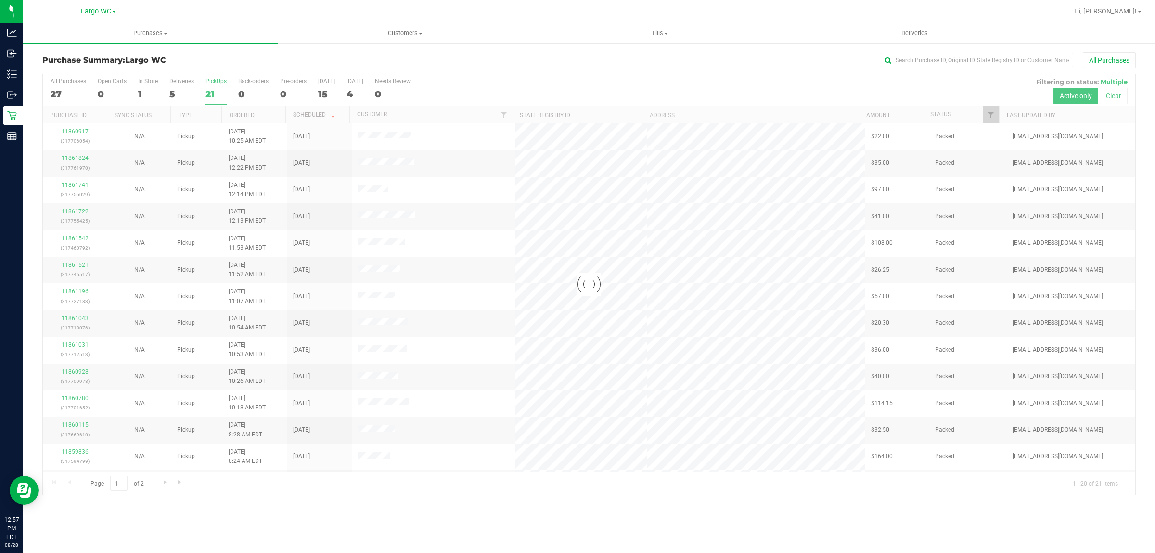
click at [148, 94] on div "1" at bounding box center [148, 94] width 20 height 11
click at [0, 0] on input "In Store 1" at bounding box center [0, 0] width 0 height 0
click at [148, 94] on div at bounding box center [589, 284] width 1093 height 420
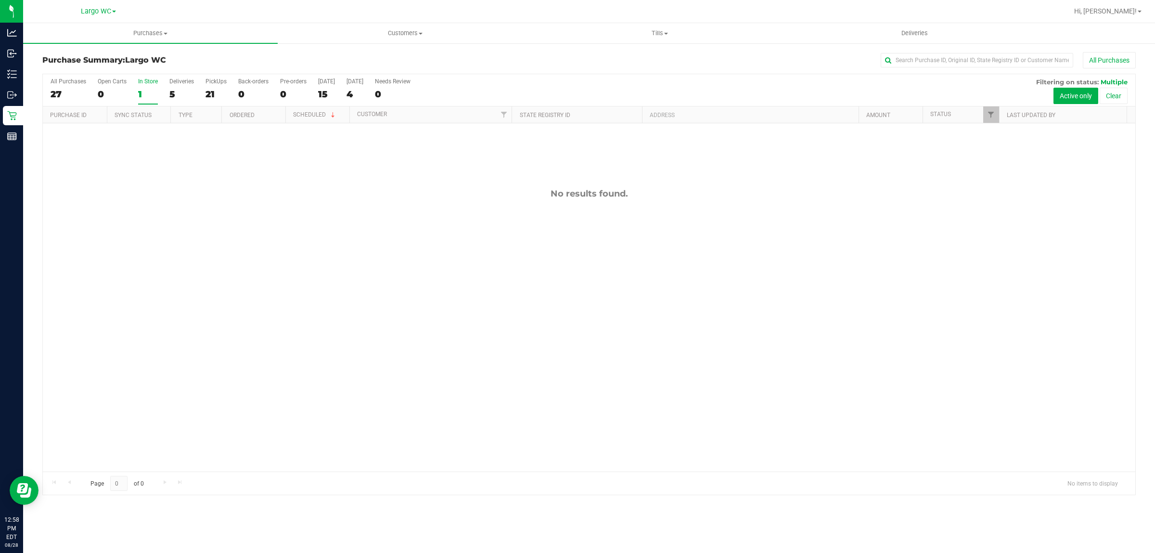
click at [148, 94] on div "1" at bounding box center [148, 94] width 20 height 11
click at [0, 0] on input "In Store 1" at bounding box center [0, 0] width 0 height 0
click at [152, 95] on div "0" at bounding box center [148, 94] width 20 height 11
click at [0, 0] on input "In Store 0" at bounding box center [0, 0] width 0 height 0
click at [219, 91] on div "21" at bounding box center [216, 94] width 21 height 11
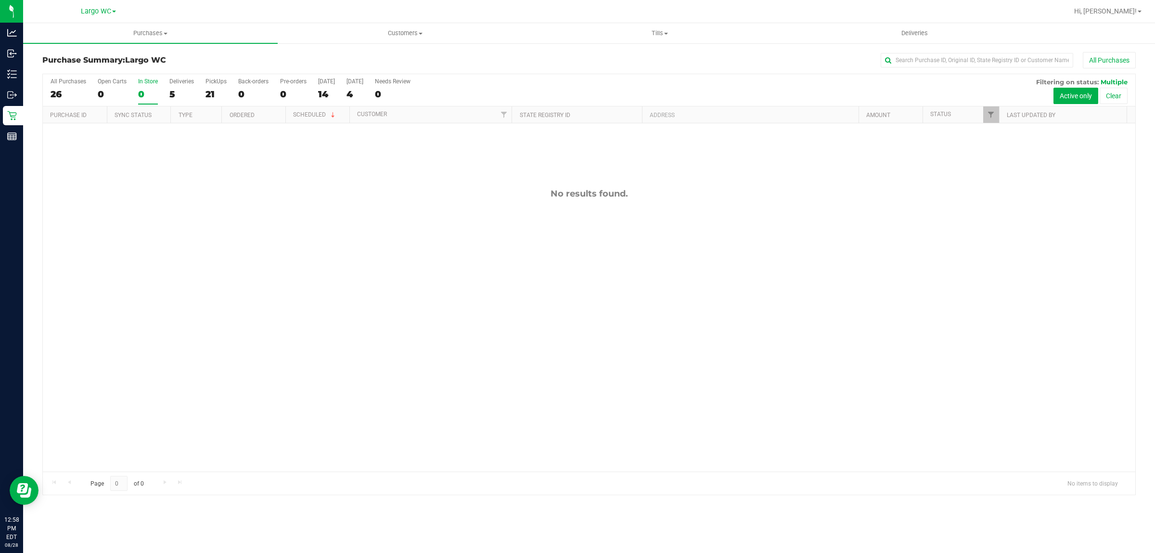
click at [0, 0] on input "PickUps 21" at bounding box center [0, 0] width 0 height 0
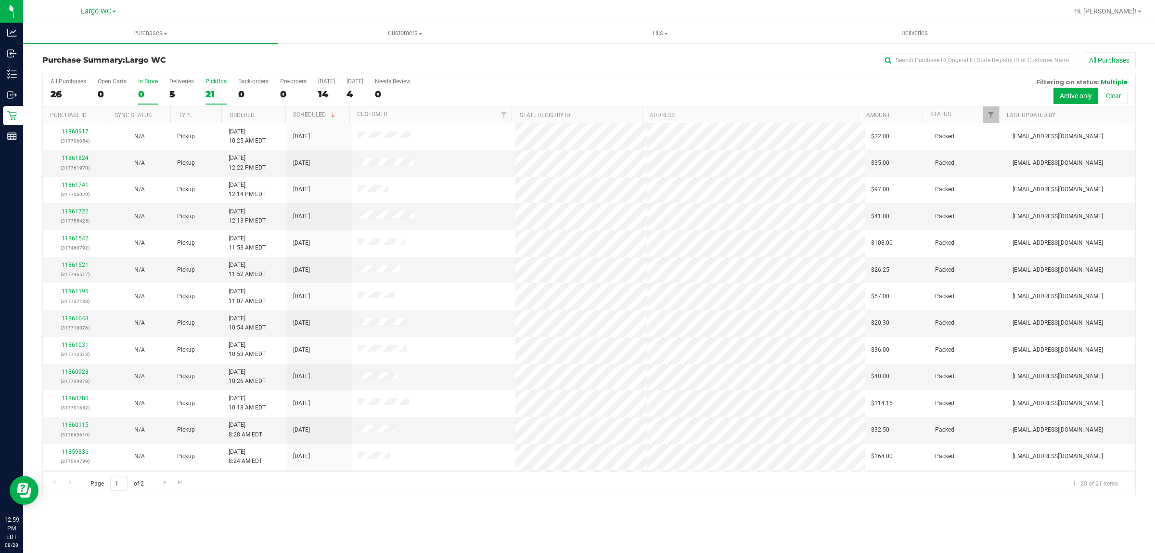
click at [145, 82] on div "In Store" at bounding box center [148, 81] width 20 height 7
click at [0, 0] on input "In Store 0" at bounding box center [0, 0] width 0 height 0
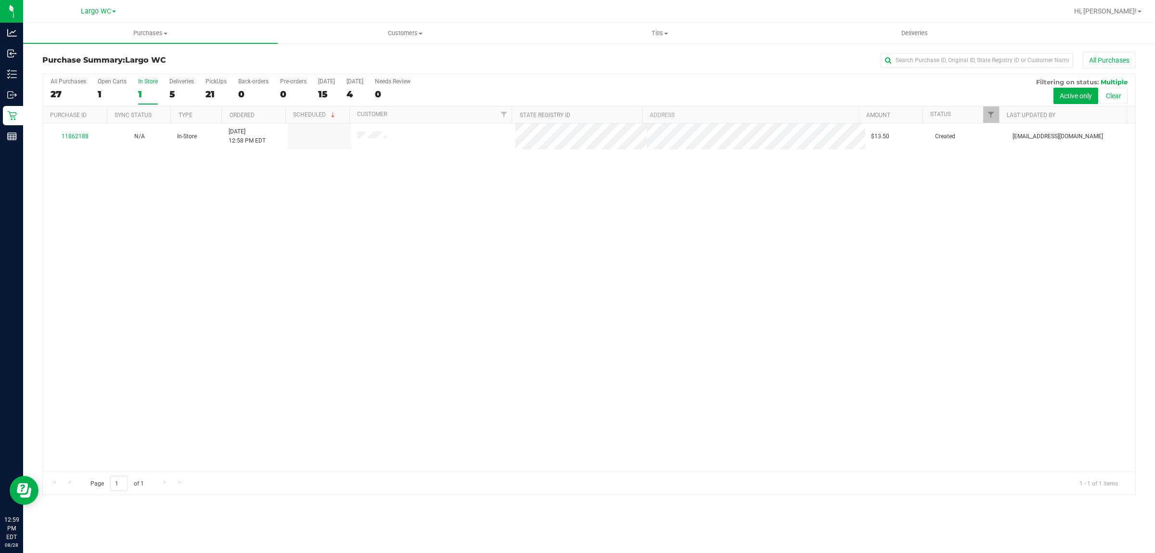
click at [148, 95] on div "1" at bounding box center [148, 94] width 20 height 11
click at [0, 0] on input "In Store 1" at bounding box center [0, 0] width 0 height 0
click at [150, 97] on div "1" at bounding box center [148, 94] width 20 height 11
click at [0, 0] on input "In Store 1" at bounding box center [0, 0] width 0 height 0
click at [150, 97] on div "1" at bounding box center [148, 94] width 20 height 11
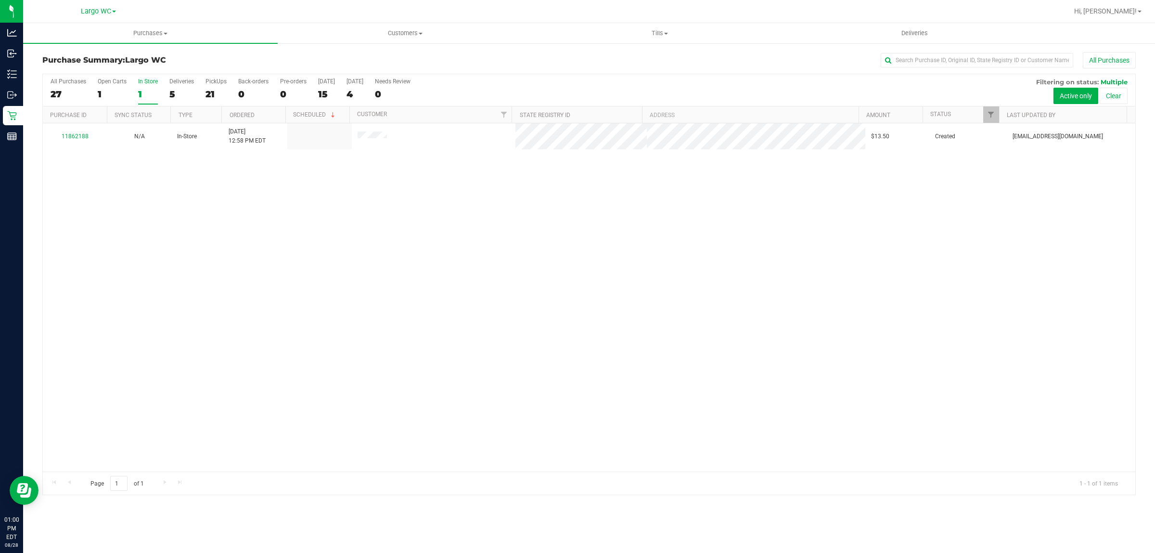
click at [0, 0] on input "In Store 1" at bounding box center [0, 0] width 0 height 0
click at [152, 92] on div "1" at bounding box center [148, 94] width 20 height 11
click at [0, 0] on input "In Store 1" at bounding box center [0, 0] width 0 height 0
click at [215, 93] on div "21" at bounding box center [216, 94] width 21 height 11
click at [0, 0] on input "PickUps 21" at bounding box center [0, 0] width 0 height 0
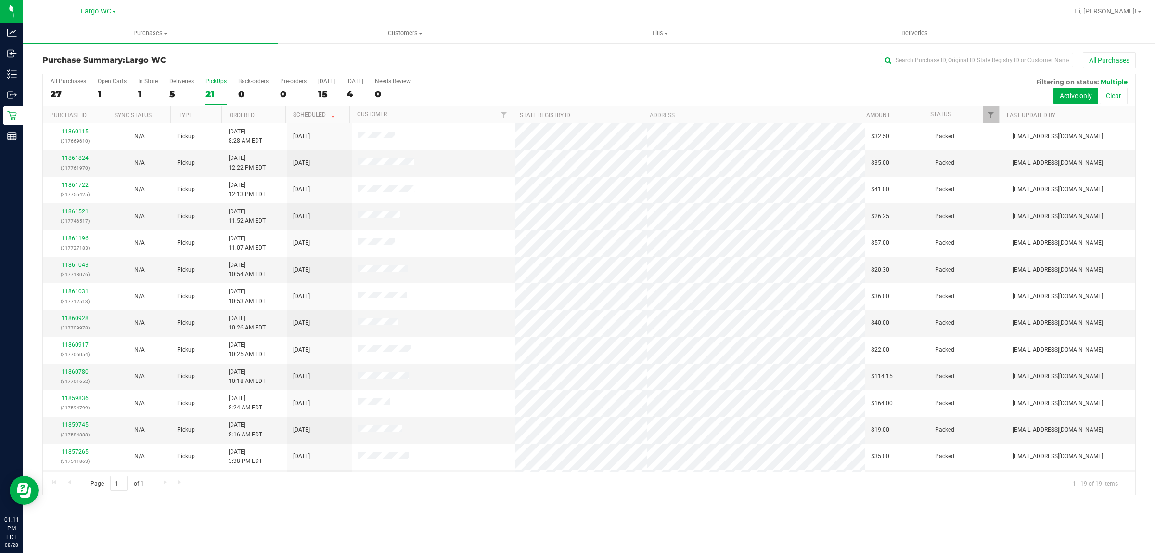
click at [218, 93] on div "21" at bounding box center [216, 94] width 21 height 11
click at [0, 0] on input "PickUps 21" at bounding box center [0, 0] width 0 height 0
click at [147, 92] on div "0" at bounding box center [148, 94] width 20 height 11
click at [0, 0] on input "In Store 0" at bounding box center [0, 0] width 0 height 0
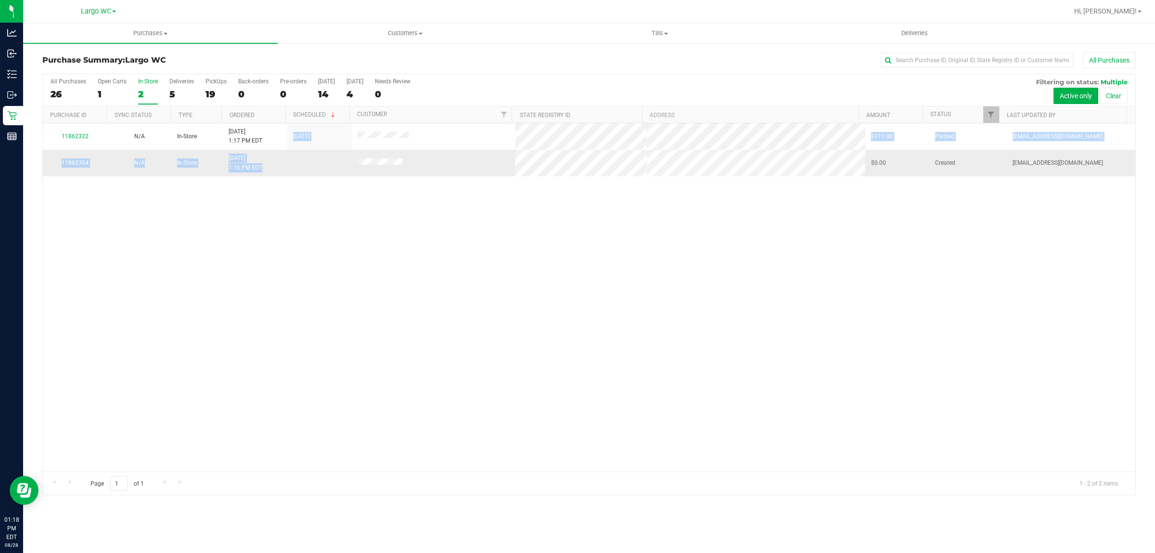
drag, startPoint x: 262, startPoint y: 130, endPoint x: 456, endPoint y: 169, distance: 197.3
click at [456, 169] on tbody "11862322 N/A In-Store [DATE] 1:17 PM EDT 8/28/2025 $111.00 Packed [EMAIL_ADDRES…" at bounding box center [589, 149] width 1093 height 53
click at [457, 169] on td at bounding box center [434, 163] width 164 height 26
drag, startPoint x: 323, startPoint y: 135, endPoint x: 444, endPoint y: 162, distance: 124.3
click at [437, 162] on tbody "11862322 N/A In-Store [DATE] 1:17 PM EDT 8/28/2025 $111.00 Packed [EMAIL_ADDRES…" at bounding box center [589, 149] width 1093 height 53
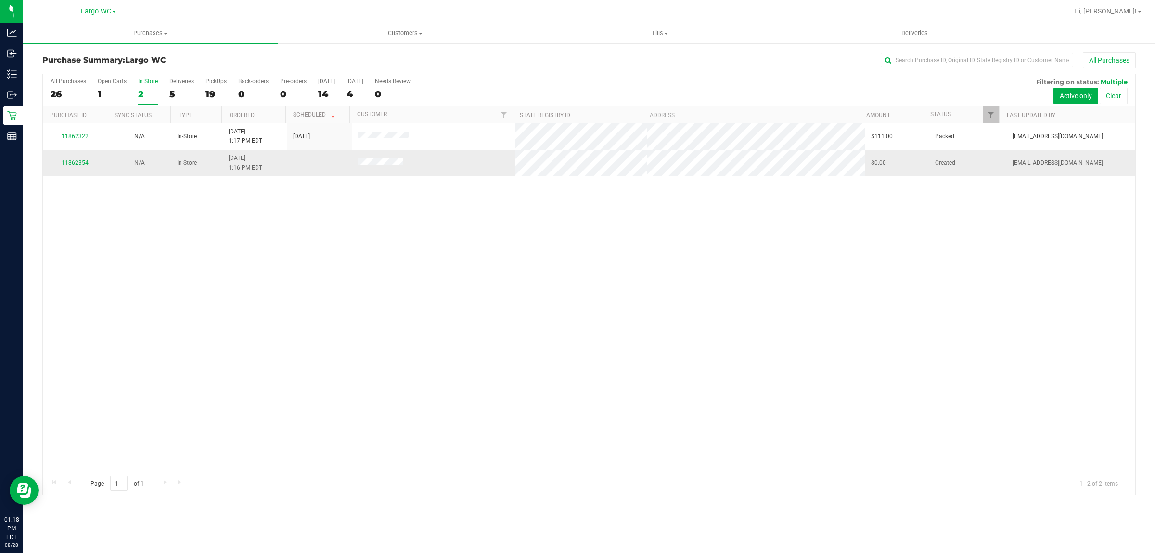
click at [446, 162] on td at bounding box center [434, 163] width 164 height 26
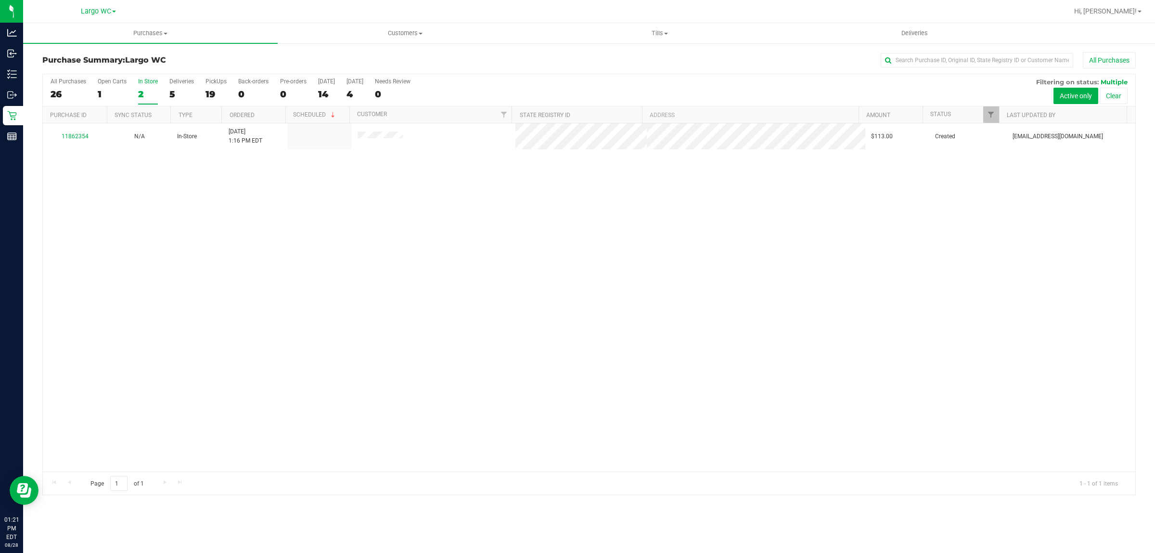
click at [150, 97] on div "2" at bounding box center [148, 94] width 20 height 11
click at [0, 0] on input "In Store 2" at bounding box center [0, 0] width 0 height 0
click at [219, 87] on label "PickUps 20" at bounding box center [216, 91] width 21 height 26
click at [0, 0] on input "PickUps 20" at bounding box center [0, 0] width 0 height 0
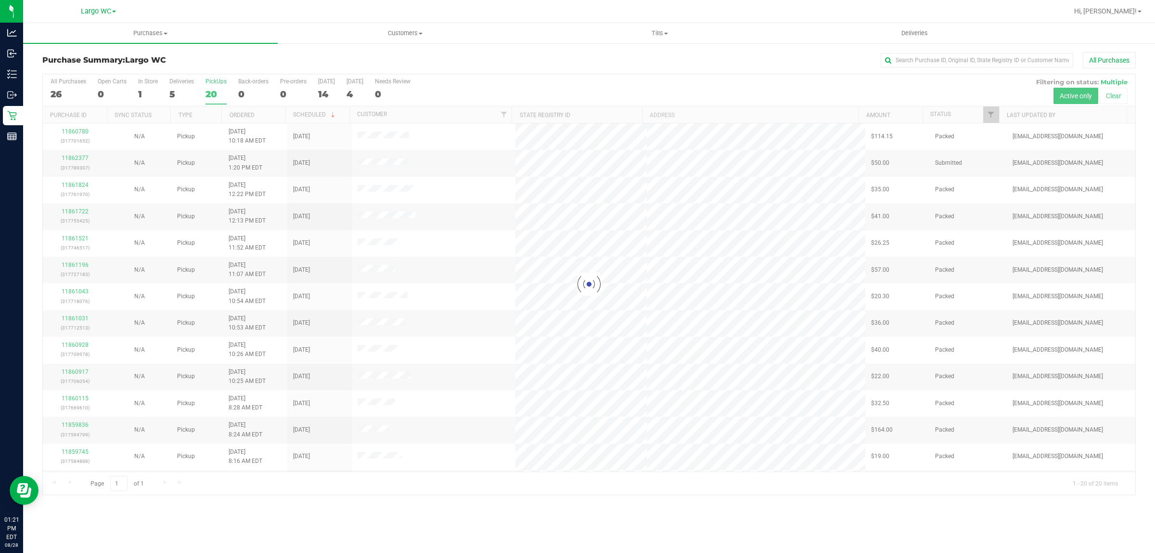
click at [423, 167] on div at bounding box center [589, 284] width 1093 height 420
click at [144, 91] on div "1" at bounding box center [148, 94] width 20 height 11
click at [0, 0] on input "In Store 1" at bounding box center [0, 0] width 0 height 0
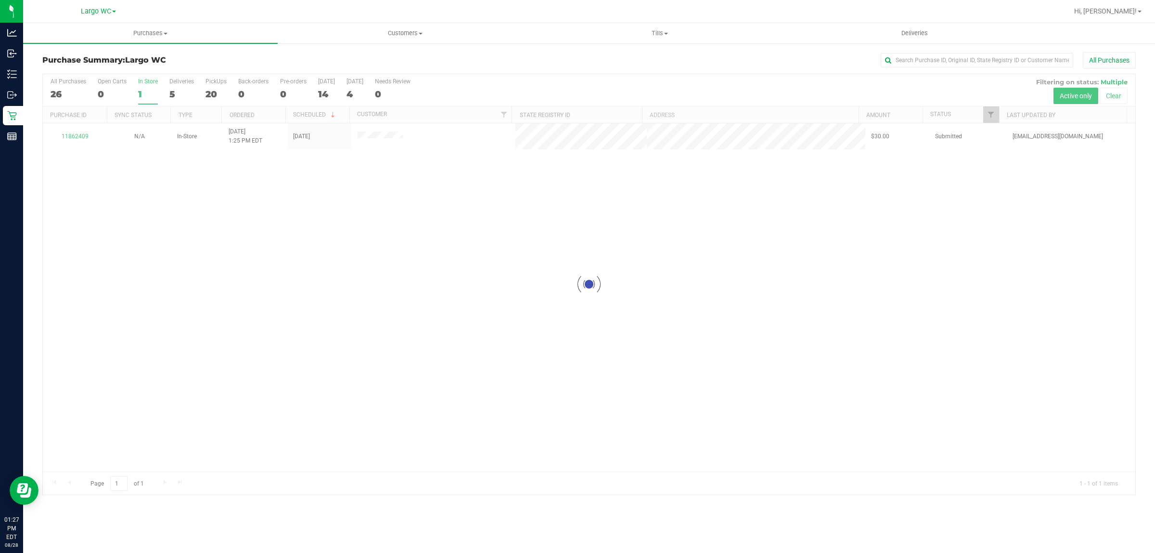
click at [114, 87] on div at bounding box center [589, 284] width 1093 height 420
click at [108, 97] on div at bounding box center [589, 284] width 1093 height 420
click at [116, 90] on div "0" at bounding box center [112, 94] width 29 height 11
click at [0, 0] on input "Open Carts 0" at bounding box center [0, 0] width 0 height 0
click at [116, 95] on div "0" at bounding box center [112, 94] width 29 height 11
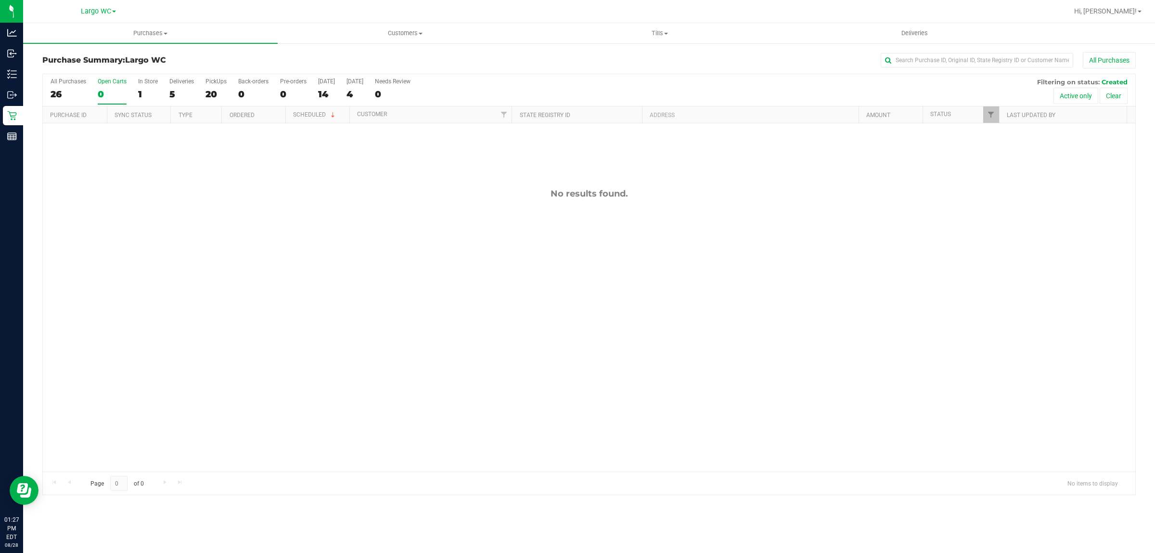
click at [0, 0] on input "Open Carts 0" at bounding box center [0, 0] width 0 height 0
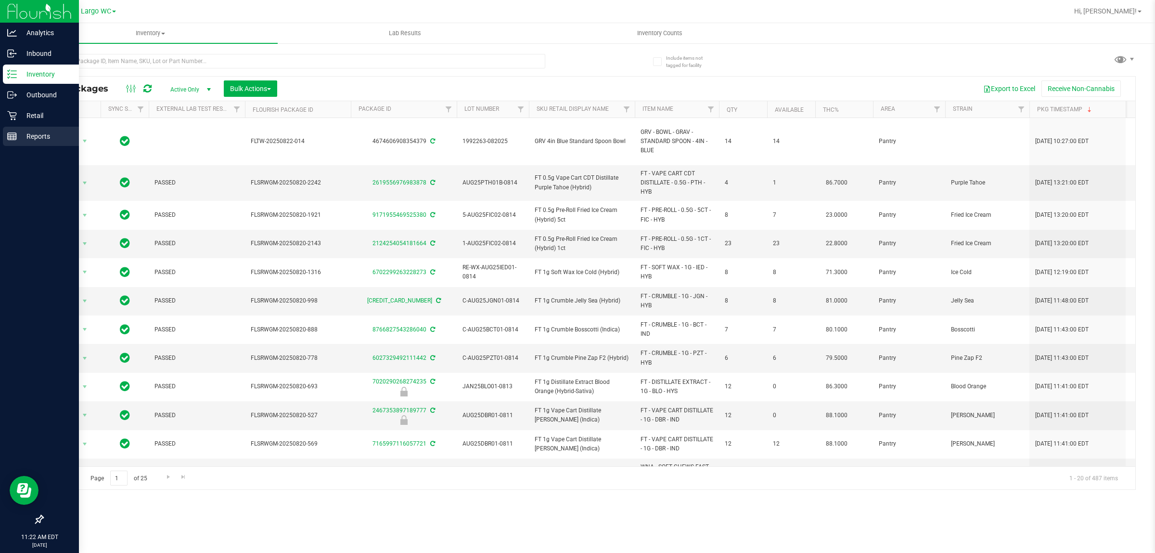
click at [12, 138] on line at bounding box center [12, 138] width 9 height 0
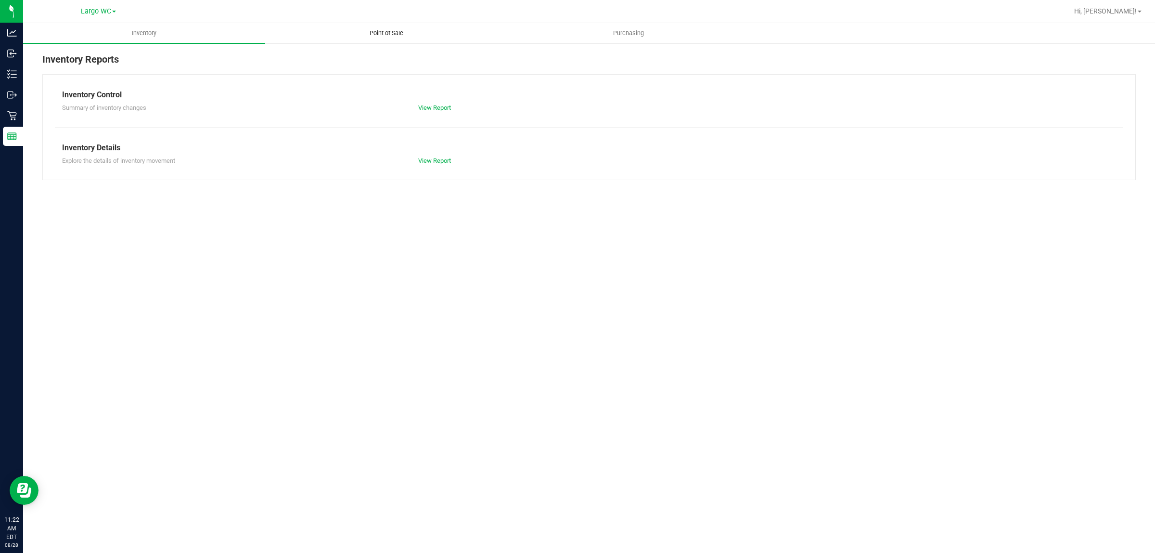
click at [414, 37] on span "Point of Sale" at bounding box center [387, 33] width 60 height 9
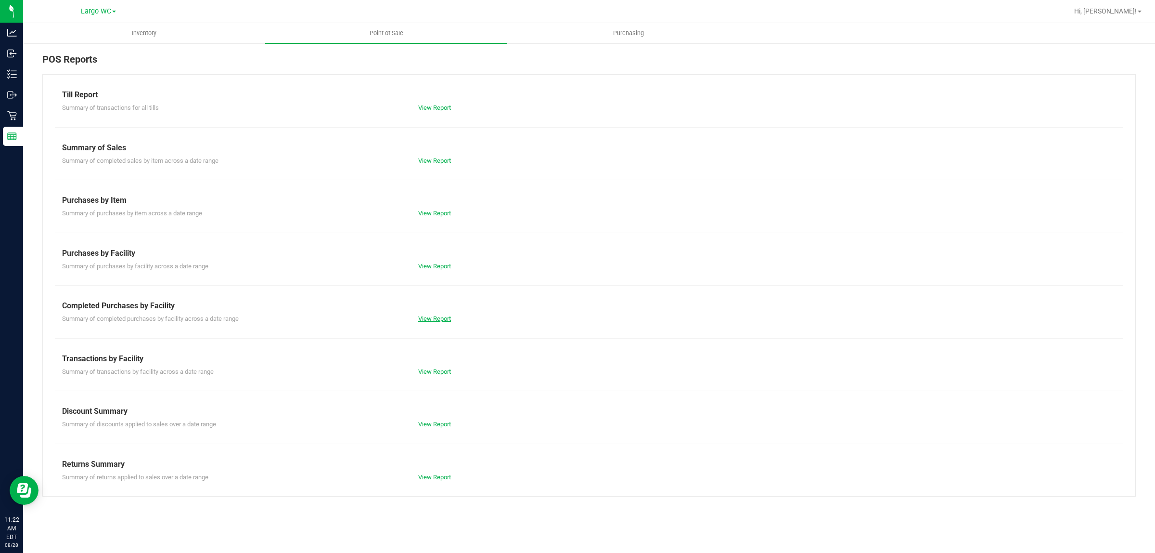
click at [429, 321] on link "View Report" at bounding box center [434, 318] width 33 height 7
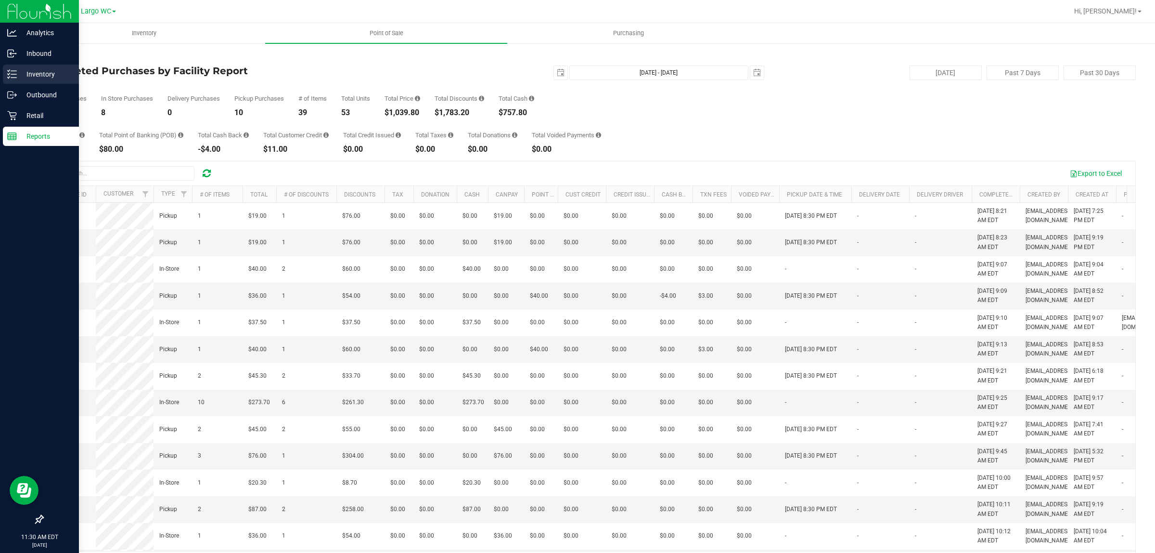
click at [8, 67] on div "Inventory" at bounding box center [41, 73] width 76 height 19
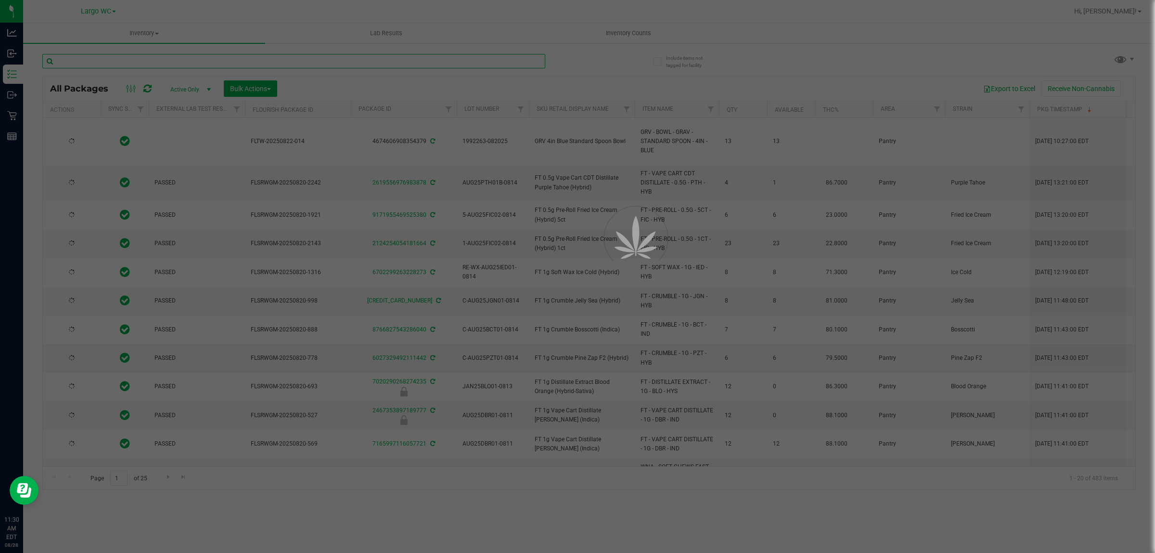
click at [184, 59] on input "text" at bounding box center [293, 61] width 503 height 14
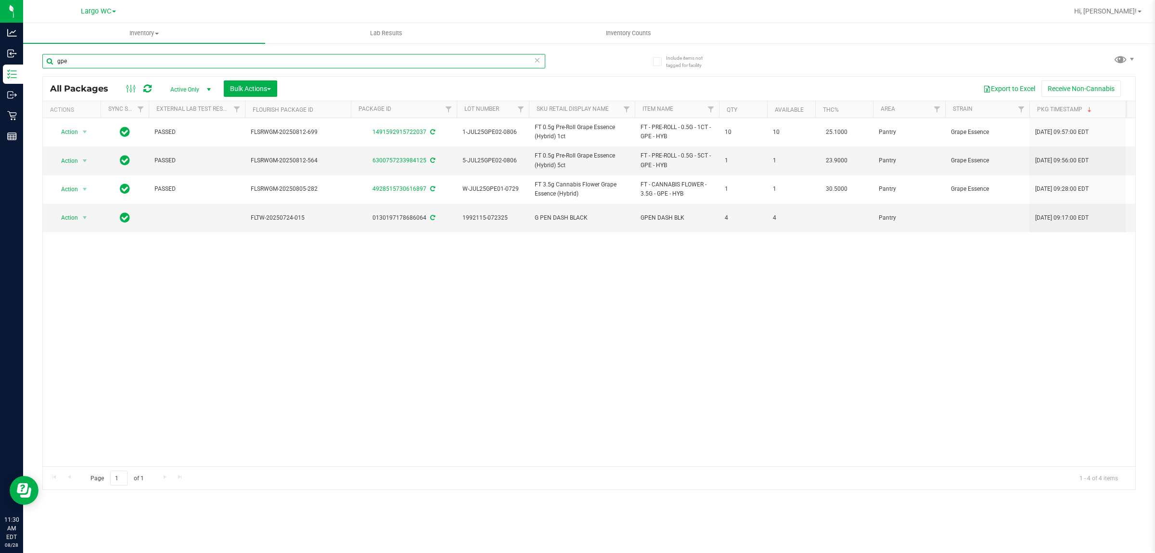
type input "gpe"
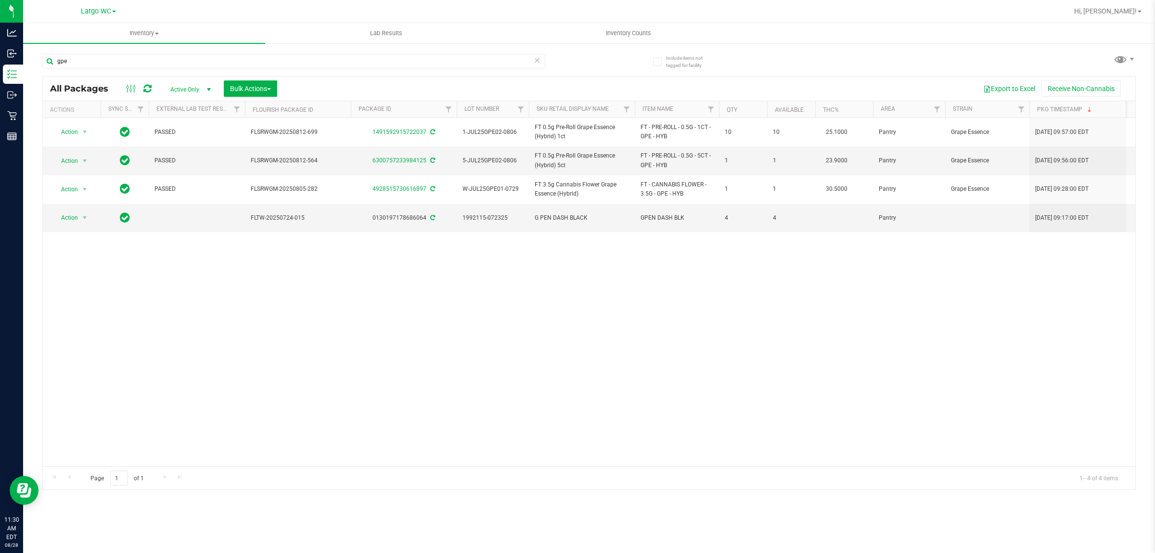
click at [662, 321] on div "Action Action Adjust qty Create package Edit attributes Global inventory Locate…" at bounding box center [589, 292] width 1093 height 348
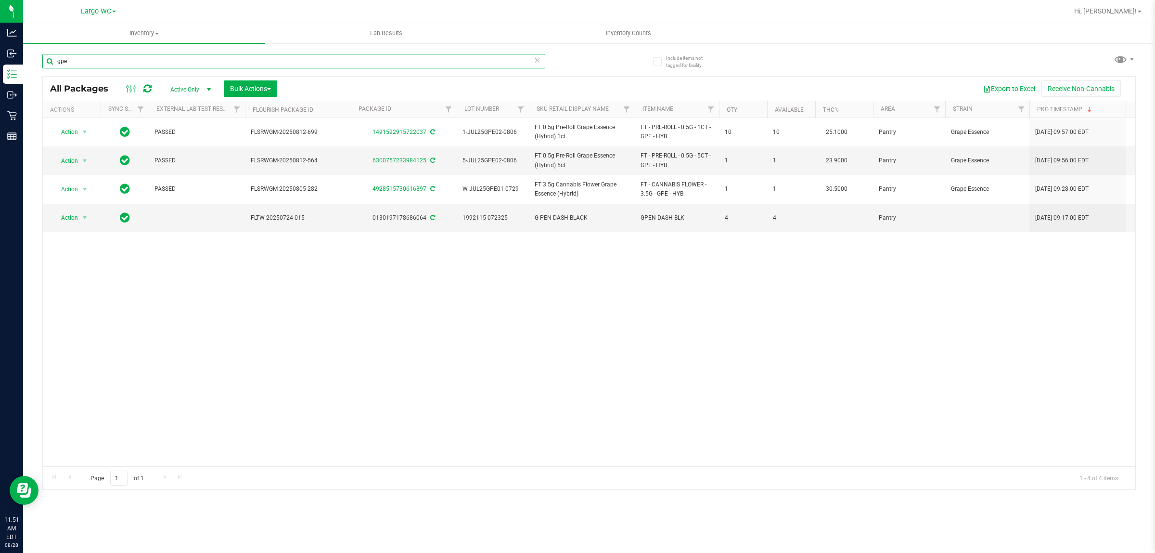
click at [119, 66] on input "gpe" at bounding box center [293, 61] width 503 height 14
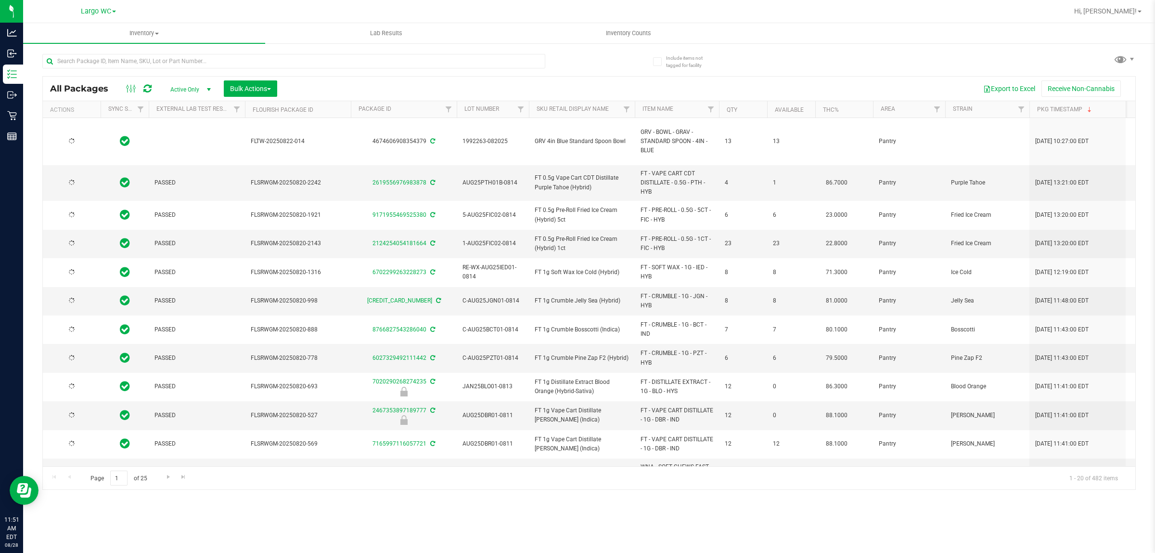
type input "2026-08-12"
click at [764, 525] on div "Inventory All packages All inventory Waste log Create inventory Lab Results Inv…" at bounding box center [589, 287] width 1132 height 529
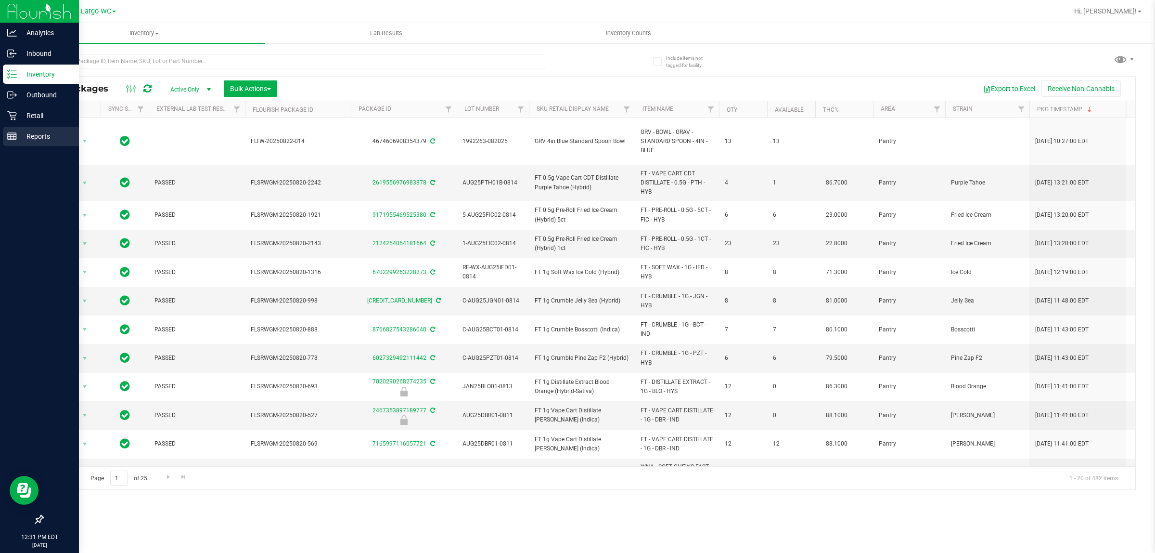
click at [1, 138] on link "Reports" at bounding box center [39, 137] width 79 height 21
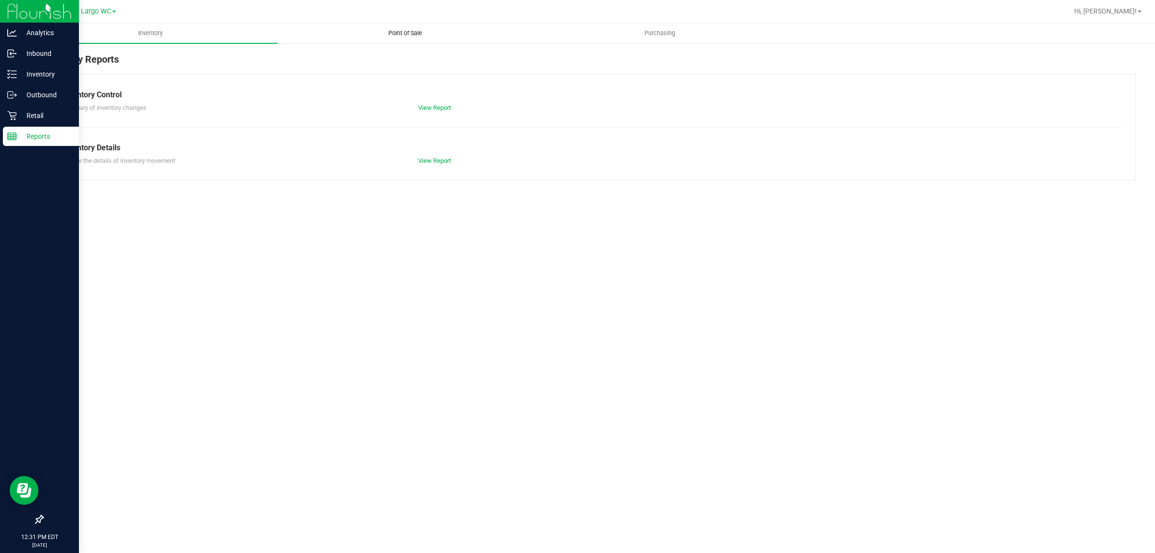
click at [405, 26] on uib-tab-heading "Point of Sale" at bounding box center [405, 33] width 254 height 19
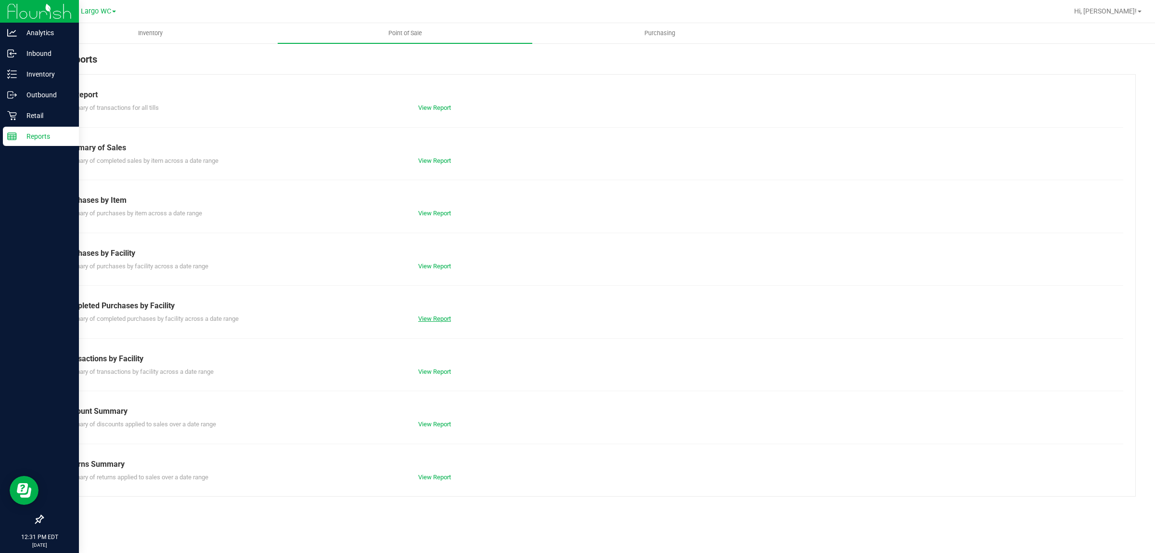
click at [436, 316] on link "View Report" at bounding box center [434, 318] width 33 height 7
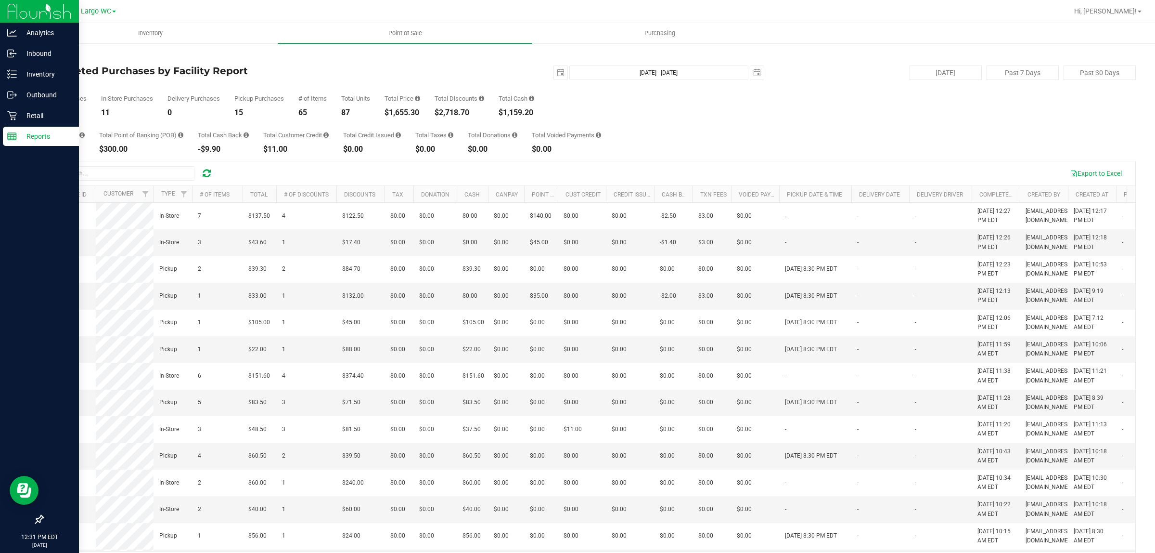
drag, startPoint x: 390, startPoint y: 119, endPoint x: 420, endPoint y: 123, distance: 30.2
click at [419, 119] on div "Total CanPay $195.00 Total Point of Banking (POB) $300.00 Total Cash Back -$9.9…" at bounding box center [589, 134] width 1094 height 37
click at [420, 125] on div "Total CanPay $195.00 Total Point of Banking (POB) $300.00 Total Cash Back -$9.9…" at bounding box center [589, 134] width 1094 height 37
click at [395, 117] on div "Total CanPay $195.00 Total Point of Banking (POB) $300.00 Total Cash Back -$9.9…" at bounding box center [589, 134] width 1094 height 37
drag, startPoint x: 395, startPoint y: 114, endPoint x: 412, endPoint y: 112, distance: 17.5
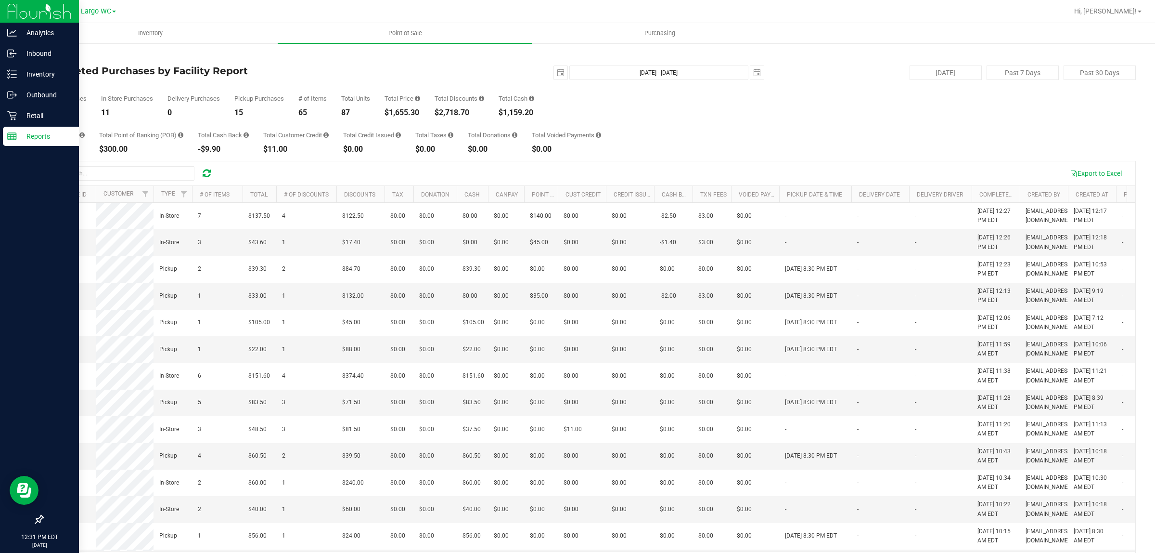
click at [412, 112] on div "$1,655.30" at bounding box center [403, 113] width 36 height 8
click at [423, 124] on div "Total CanPay $195.00 Total Point of Banking (POB) $300.00 Total Cash Back -$9.9…" at bounding box center [589, 134] width 1094 height 37
click at [396, 112] on div "$1,655.30" at bounding box center [403, 113] width 36 height 8
drag, startPoint x: 390, startPoint y: 112, endPoint x: 425, endPoint y: 109, distance: 35.3
click at [425, 109] on div "Total Purchases 26 In Store Purchases 11 Delivery Purchases 0 Pickup Purchases …" at bounding box center [589, 98] width 1094 height 37
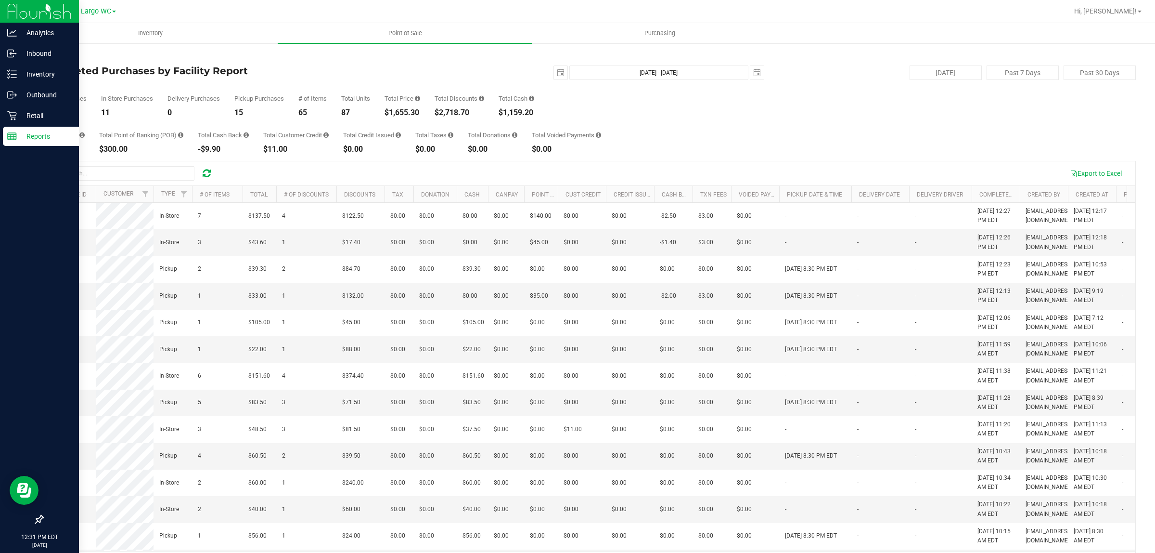
click at [435, 137] on div "Total Taxes" at bounding box center [434, 135] width 38 height 6
